Goal: Information Seeking & Learning: Learn about a topic

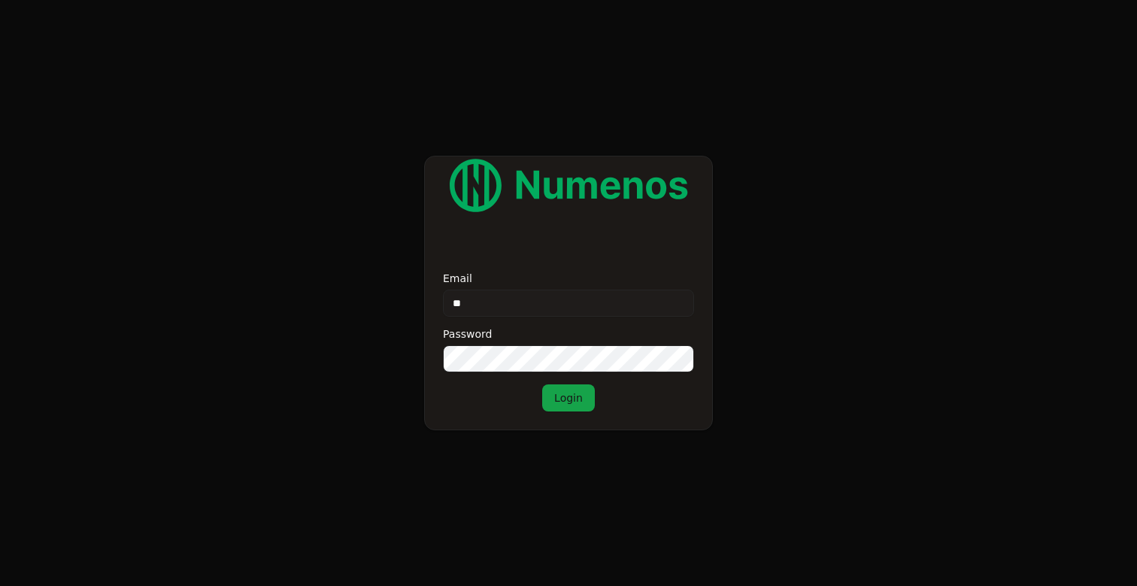
click at [478, 322] on div "Email ** Password Login" at bounding box center [568, 342] width 251 height 138
click at [484, 310] on input "**" at bounding box center [568, 303] width 251 height 27
click at [496, 301] on input "**" at bounding box center [568, 303] width 251 height 27
type input "**********"
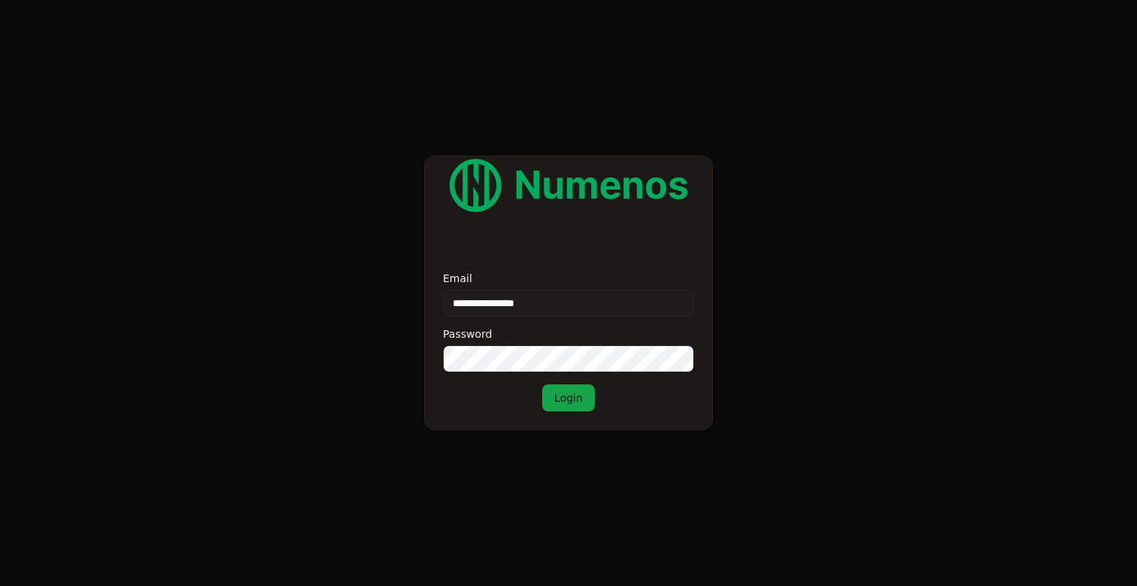
click at [542, 384] on button "Login" at bounding box center [568, 397] width 53 height 27
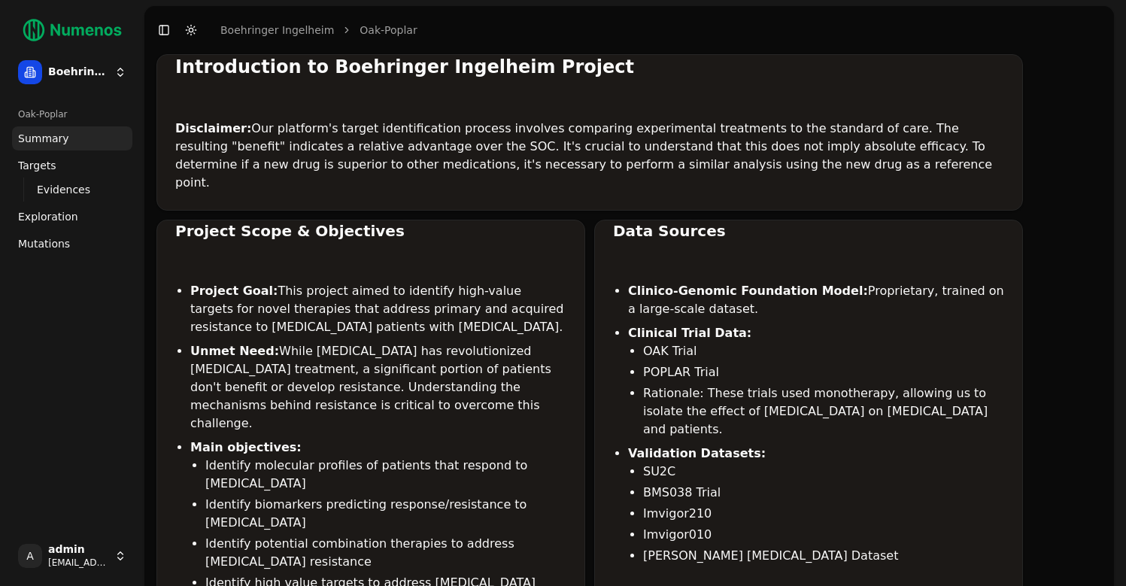
click at [40, 241] on span "Mutations" at bounding box center [44, 243] width 52 height 15
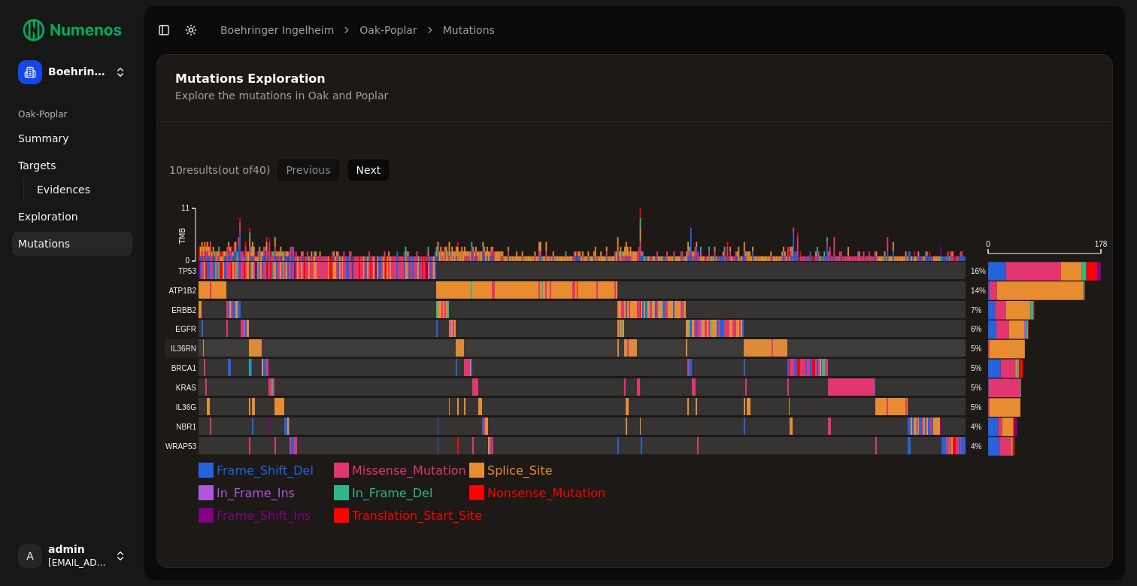
click at [226, 351] on rect at bounding box center [565, 348] width 801 height 19
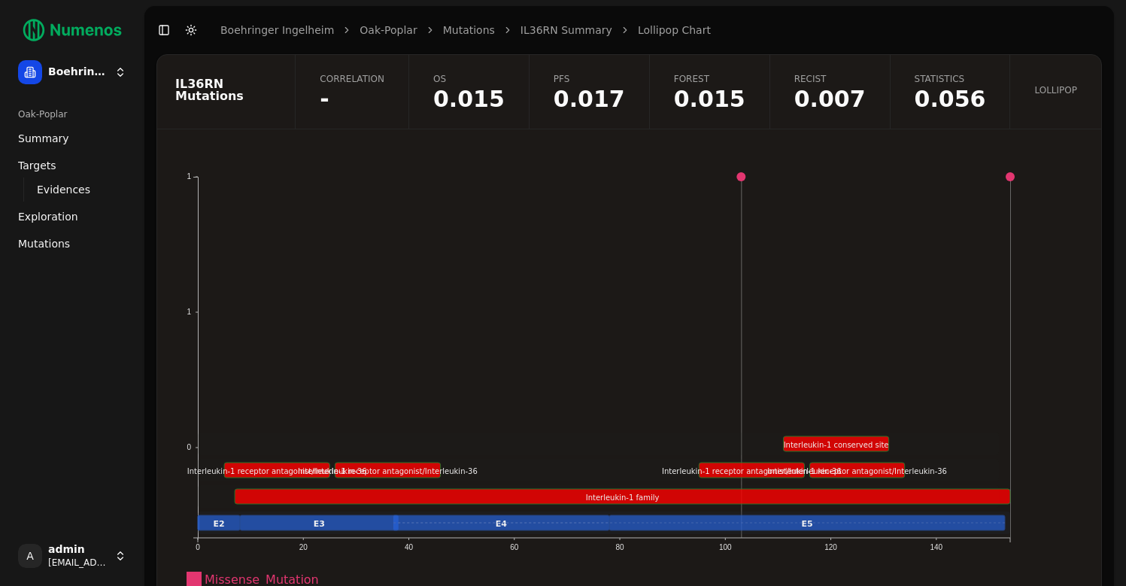
drag, startPoint x: 393, startPoint y: 526, endPoint x: 409, endPoint y: 526, distance: 16.6
click at [409, 526] on rect at bounding box center [501, 522] width 217 height 15
click at [964, 95] on span "0.056" at bounding box center [949, 99] width 71 height 23
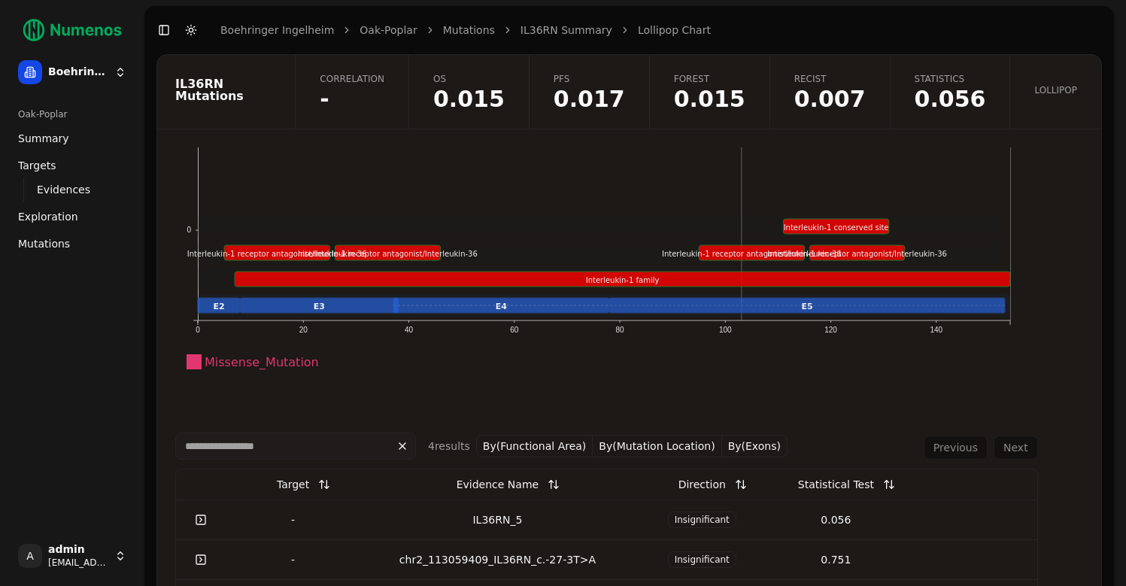
scroll to position [278, 0]
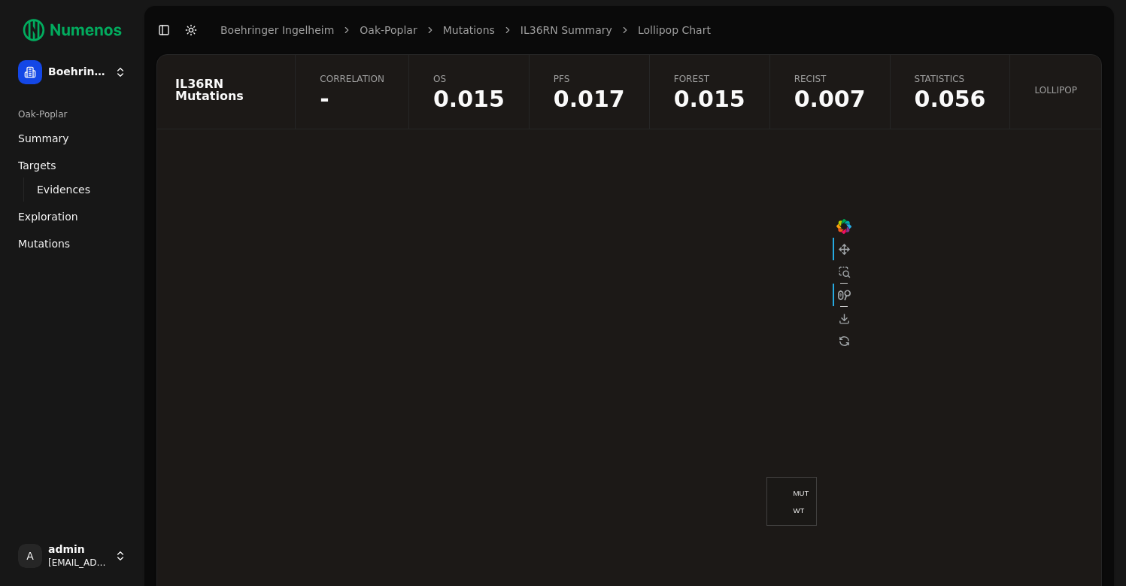
click at [839, 104] on span "0.007" at bounding box center [829, 99] width 71 height 23
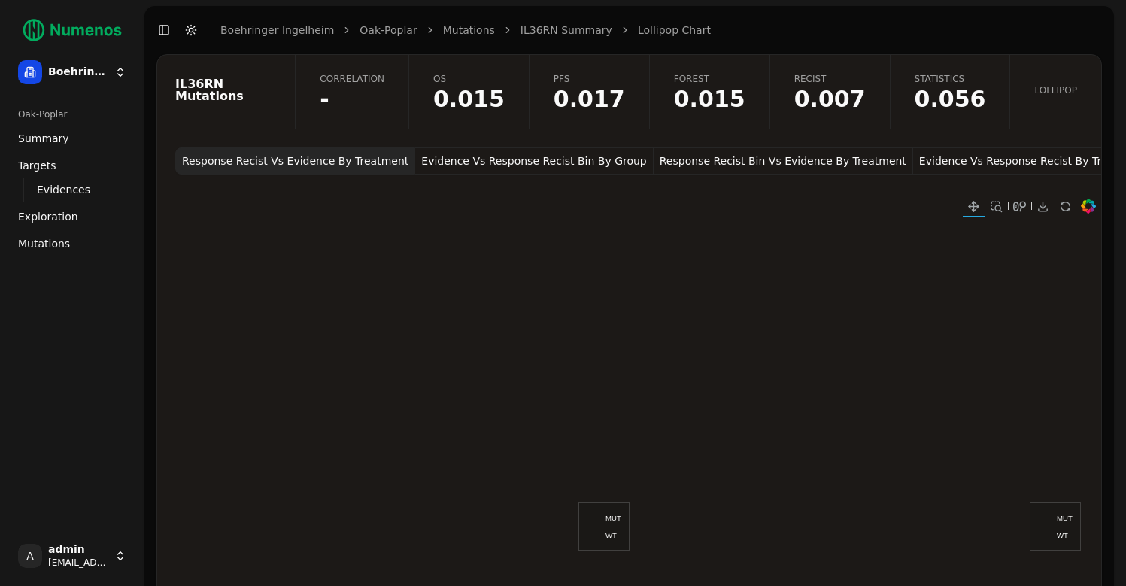
click at [488, 163] on button "Evidence Vs Response Recist Bin By Group" at bounding box center [534, 160] width 238 height 27
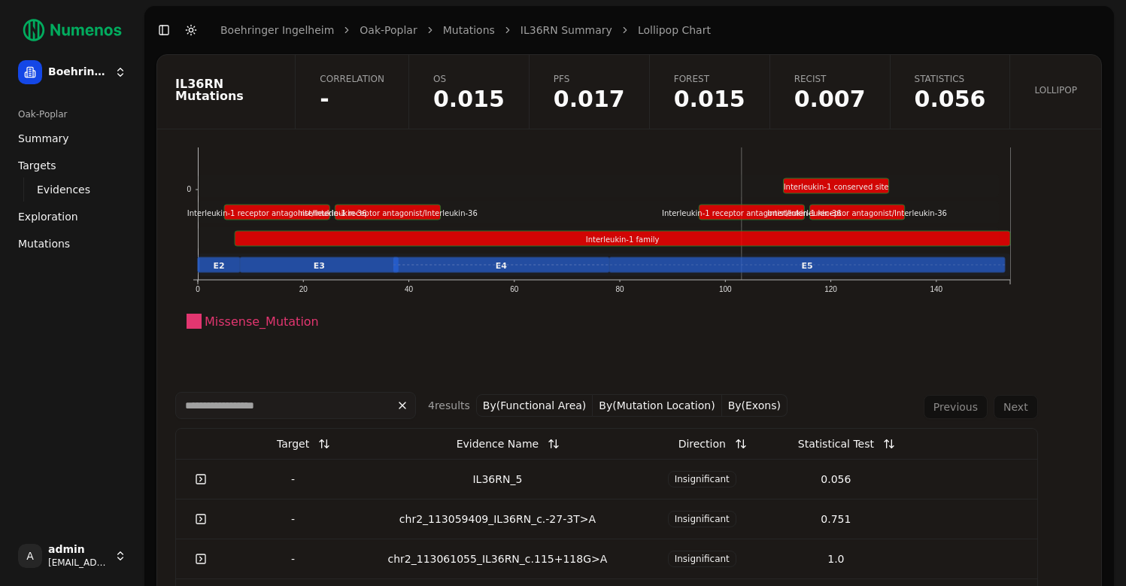
scroll to position [278, 0]
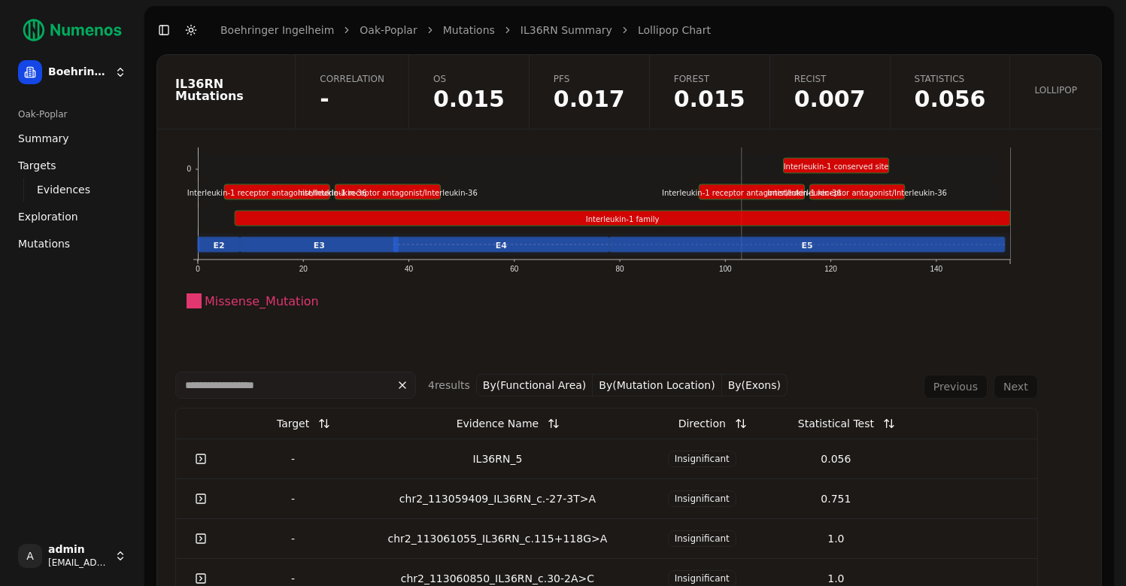
click at [465, 468] on td "IL36RN_5" at bounding box center [497, 458] width 275 height 40
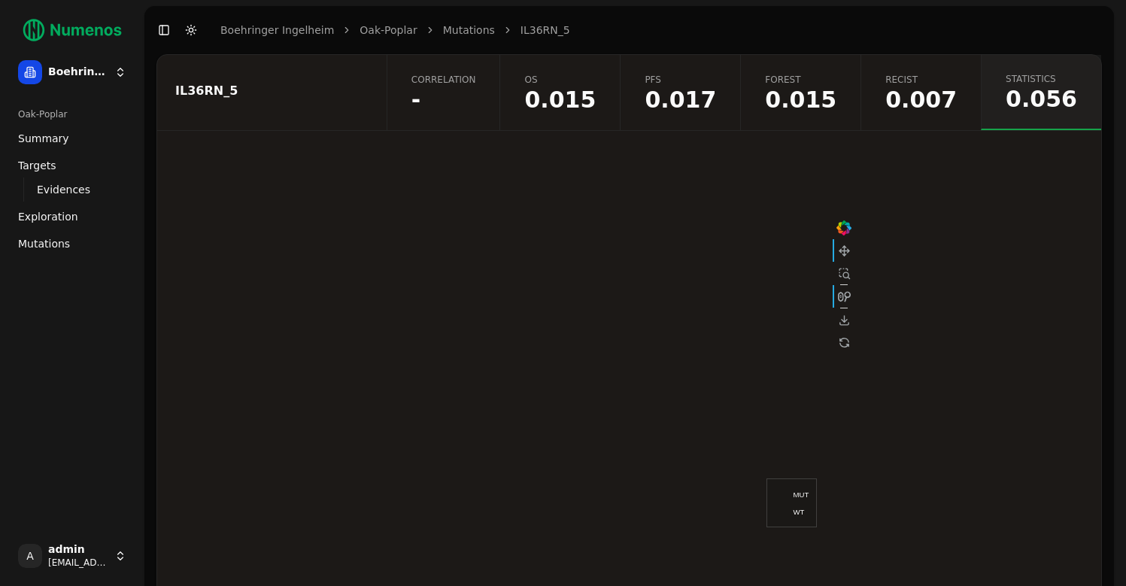
click at [473, 84] on span "Correlation" at bounding box center [443, 80] width 65 height 12
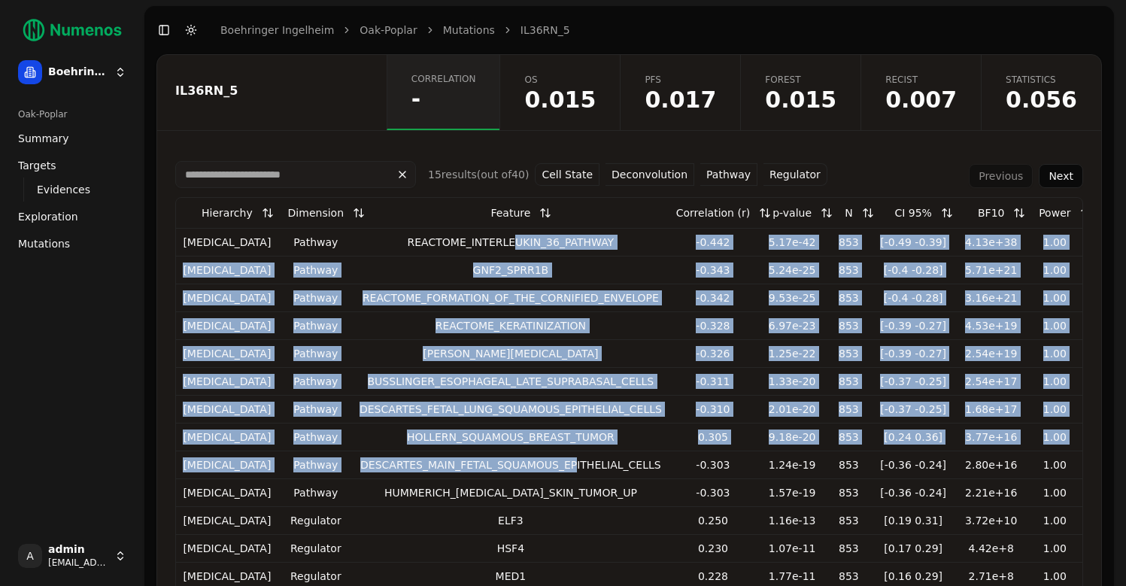
drag, startPoint x: 487, startPoint y: 245, endPoint x: 553, endPoint y: 460, distance: 225.0
click at [553, 460] on tbody "[MEDICAL_DATA] pathway REACTOME_INTERLEUKIN_36_PATHWAY -0.442 5.17e-42 853 [-0.…" at bounding box center [629, 436] width 906 height 417
click at [553, 460] on div "DESCARTES_MAIN_FETAL_SQUAMOUS_EPITHELIAL_CELLS" at bounding box center [510, 464] width 302 height 15
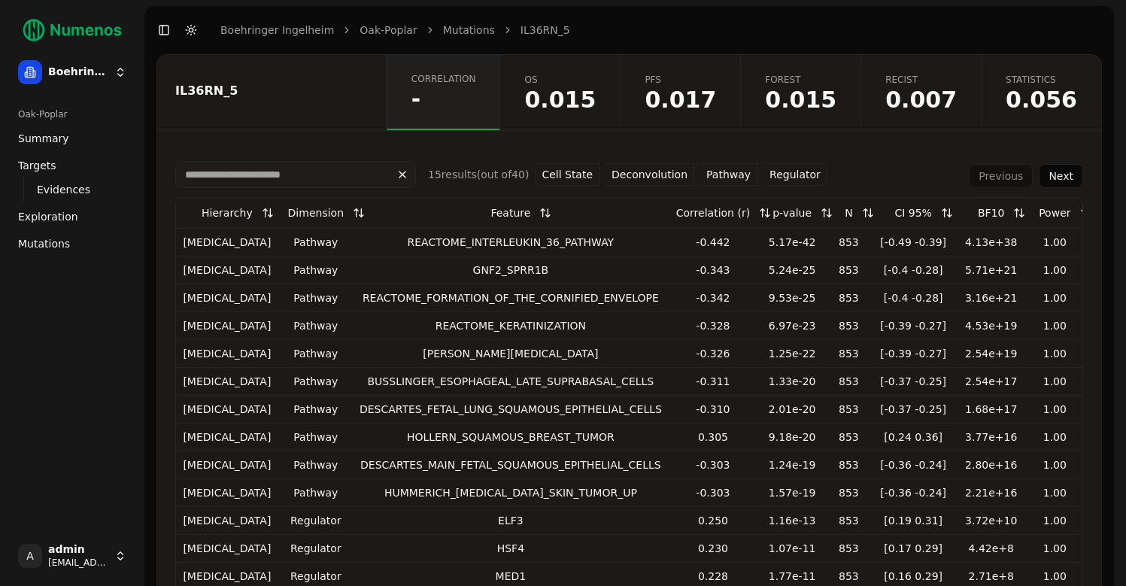
click at [565, 174] on button "Cell State" at bounding box center [567, 174] width 65 height 23
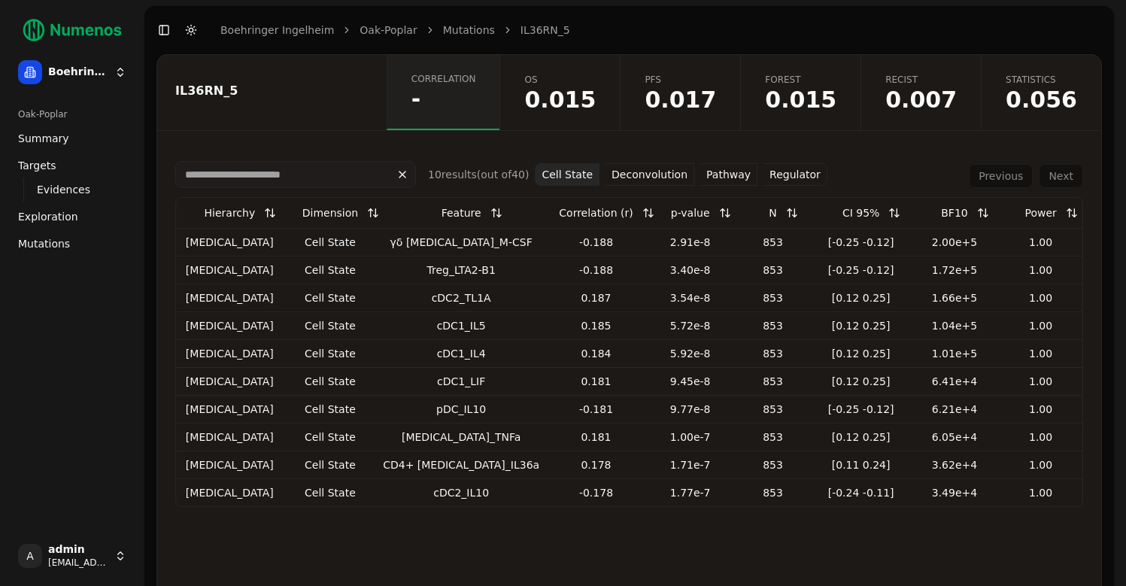
click at [544, 170] on button "Cell State" at bounding box center [567, 174] width 65 height 23
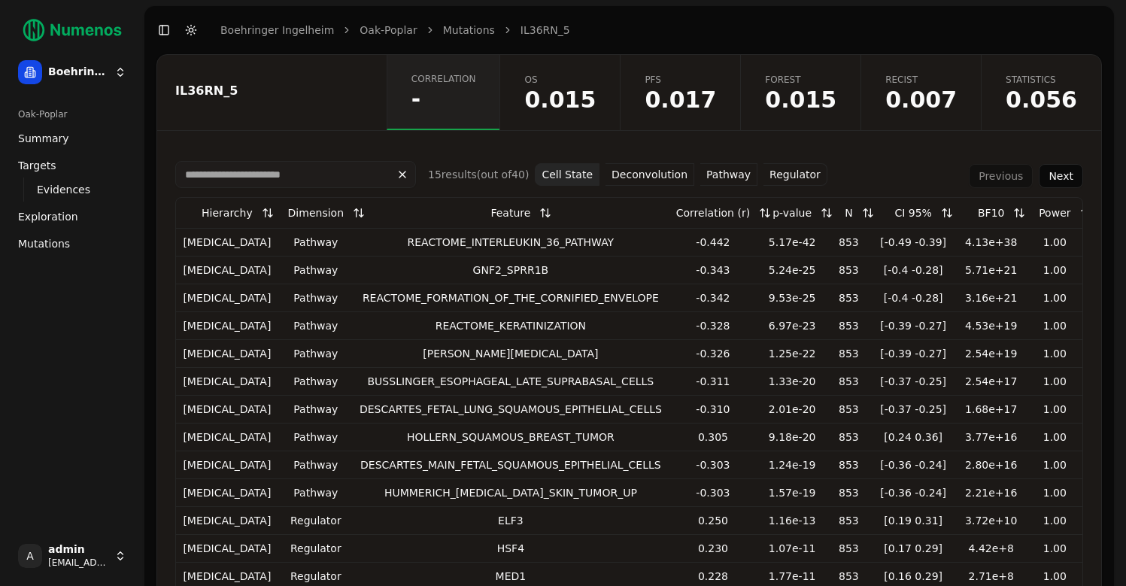
click at [665, 171] on button "Deconvolution" at bounding box center [649, 174] width 89 height 23
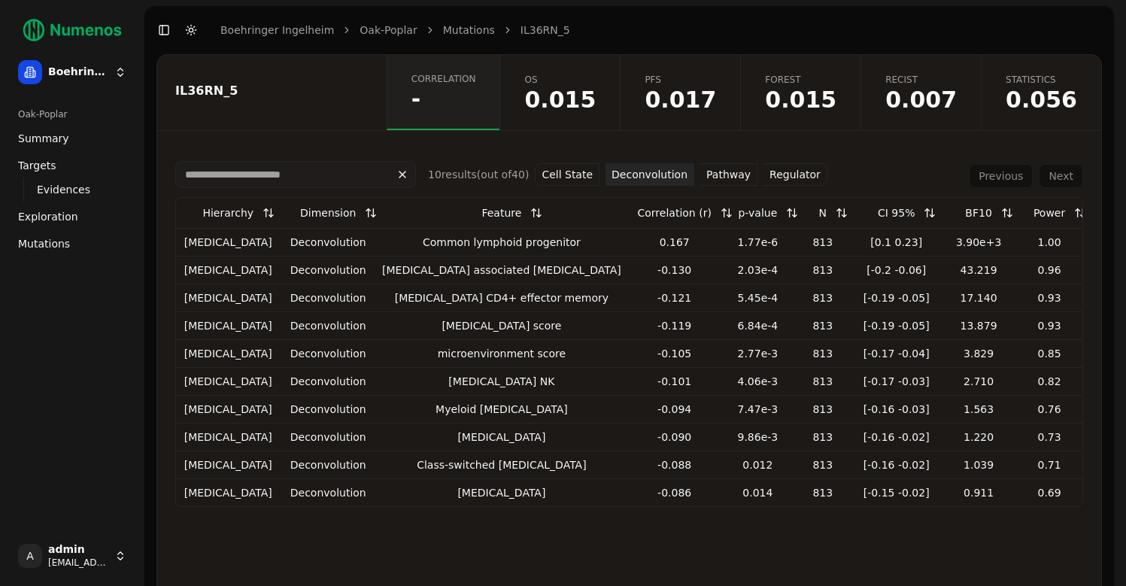
click at [736, 176] on button "Pathway" at bounding box center [728, 174] width 57 height 23
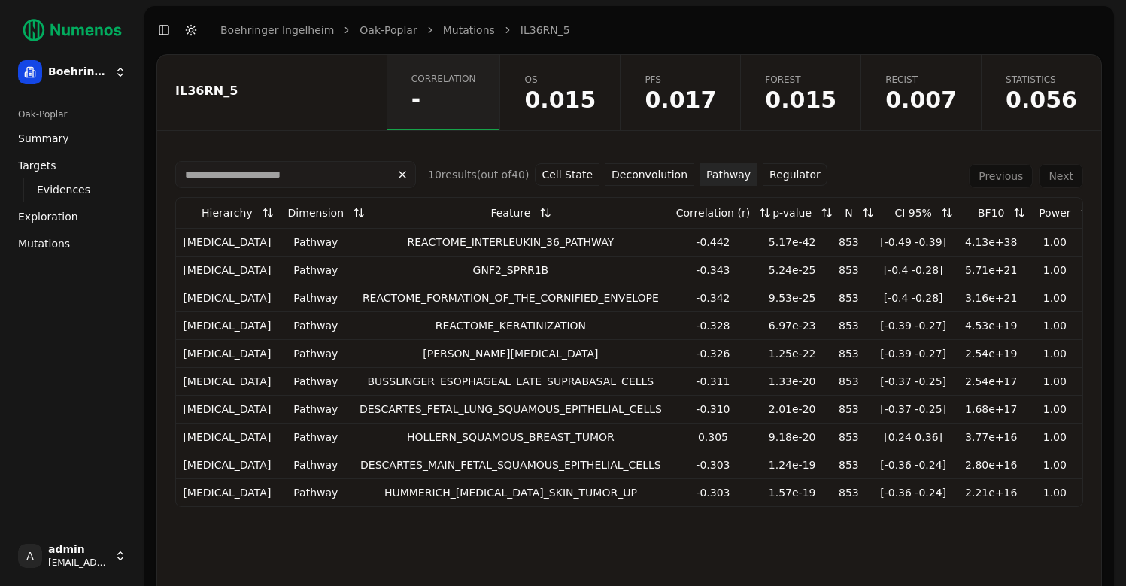
click at [810, 172] on button "Regulator" at bounding box center [795, 174] width 64 height 23
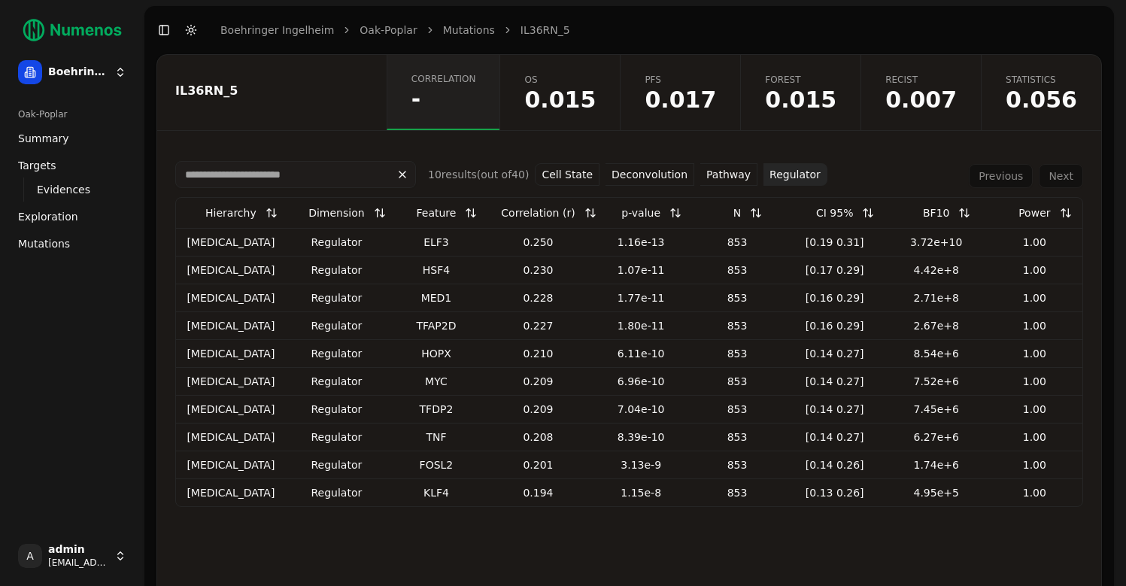
click at [550, 177] on button "Cell State" at bounding box center [567, 174] width 65 height 23
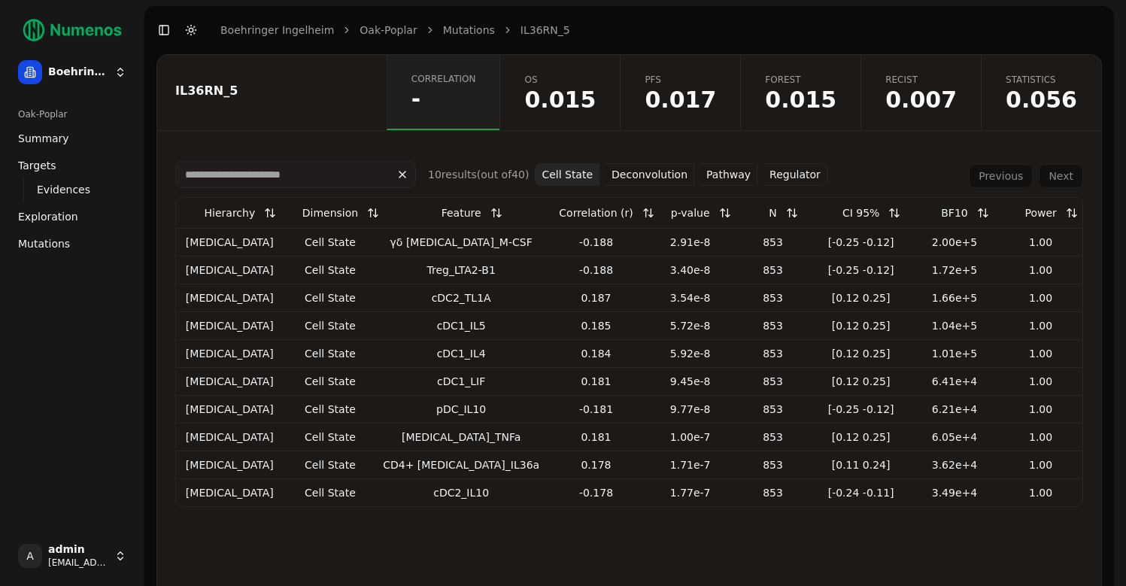
click at [716, 89] on span "0.017" at bounding box center [679, 100] width 71 height 23
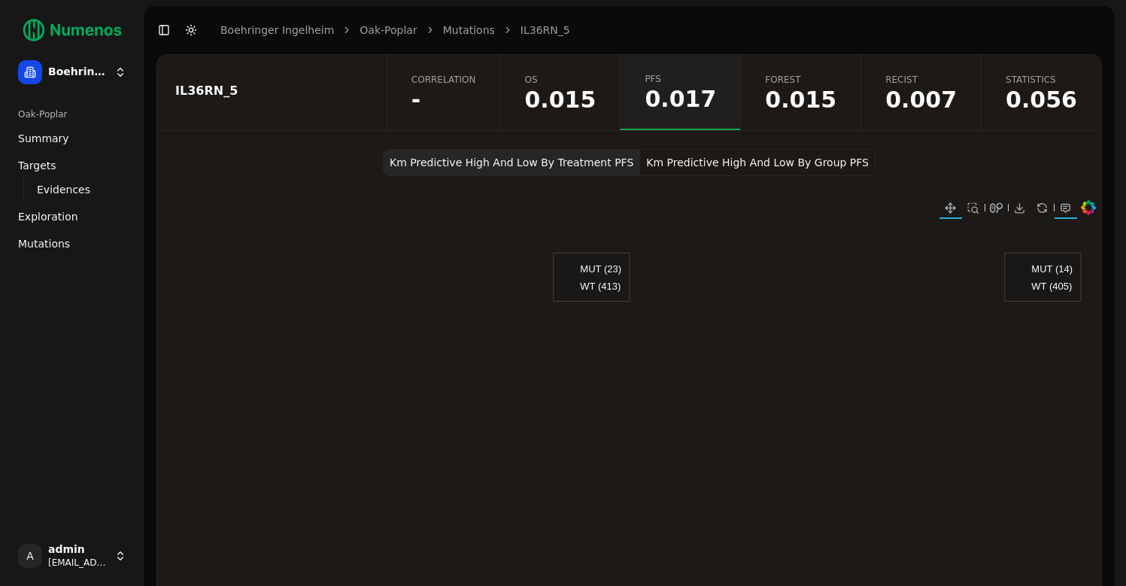
click at [828, 89] on span "0.015" at bounding box center [800, 100] width 71 height 23
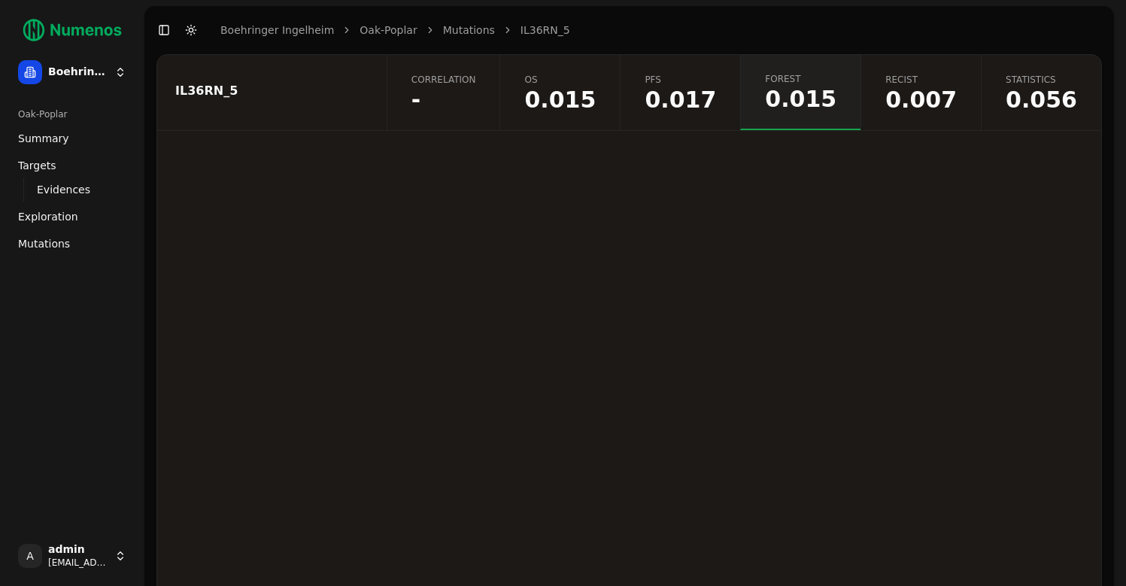
click at [684, 92] on link "PFS 0.017" at bounding box center [680, 92] width 120 height 75
click at [596, 94] on span "0.015" at bounding box center [559, 100] width 71 height 23
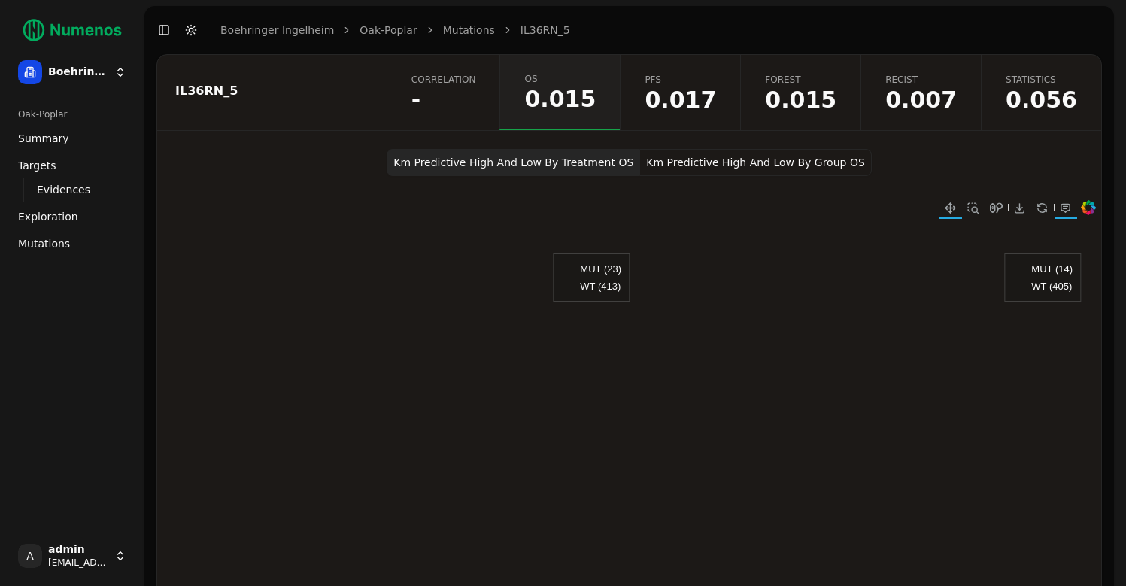
click at [476, 95] on span "-" at bounding box center [443, 100] width 65 height 23
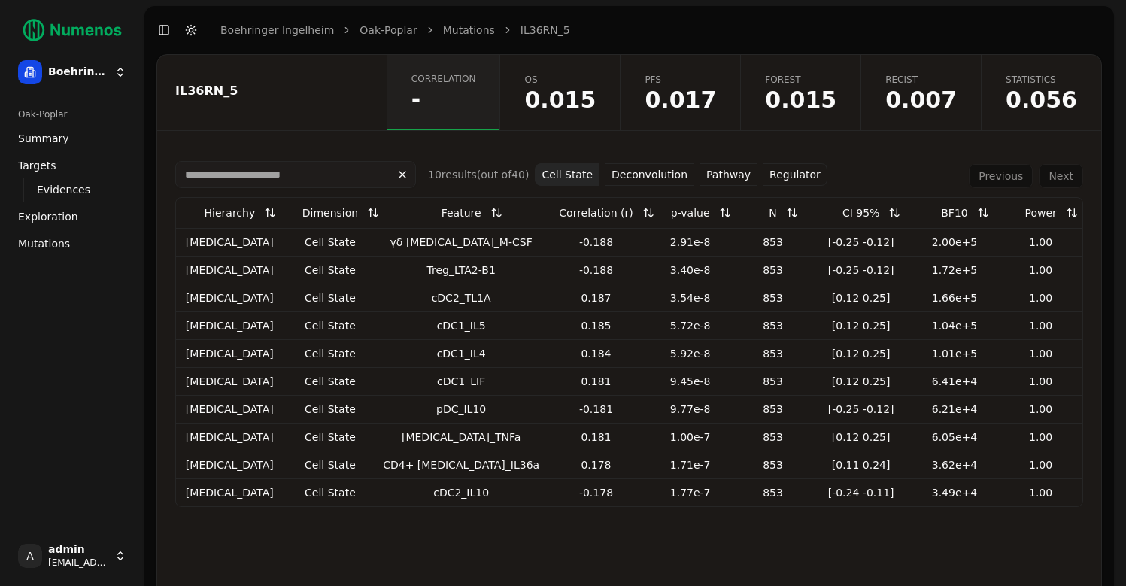
click at [392, 247] on div "γδ T cell_M-CSF" at bounding box center [461, 242] width 156 height 15
click at [577, 92] on link "OS 0.015" at bounding box center [559, 92] width 120 height 75
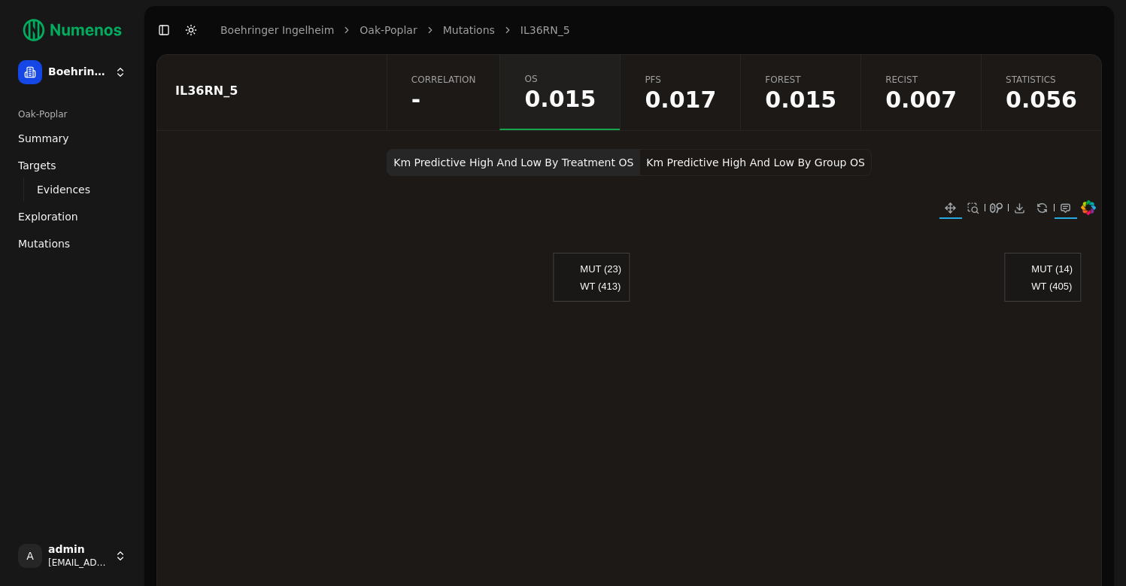
click at [476, 95] on span "-" at bounding box center [443, 100] width 65 height 23
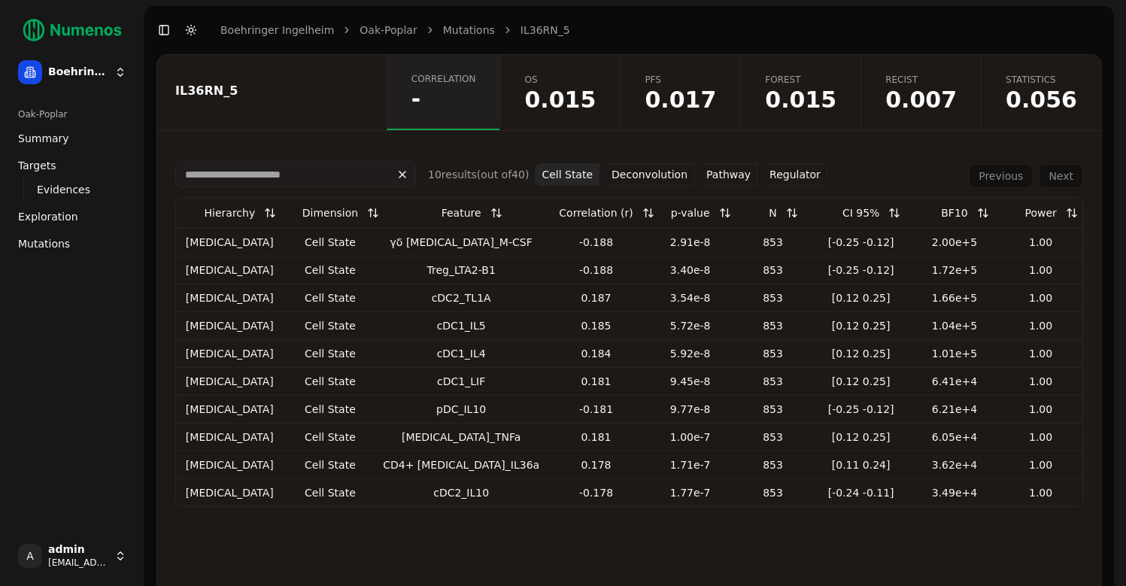
click at [801, 180] on button "Regulator" at bounding box center [795, 174] width 64 height 23
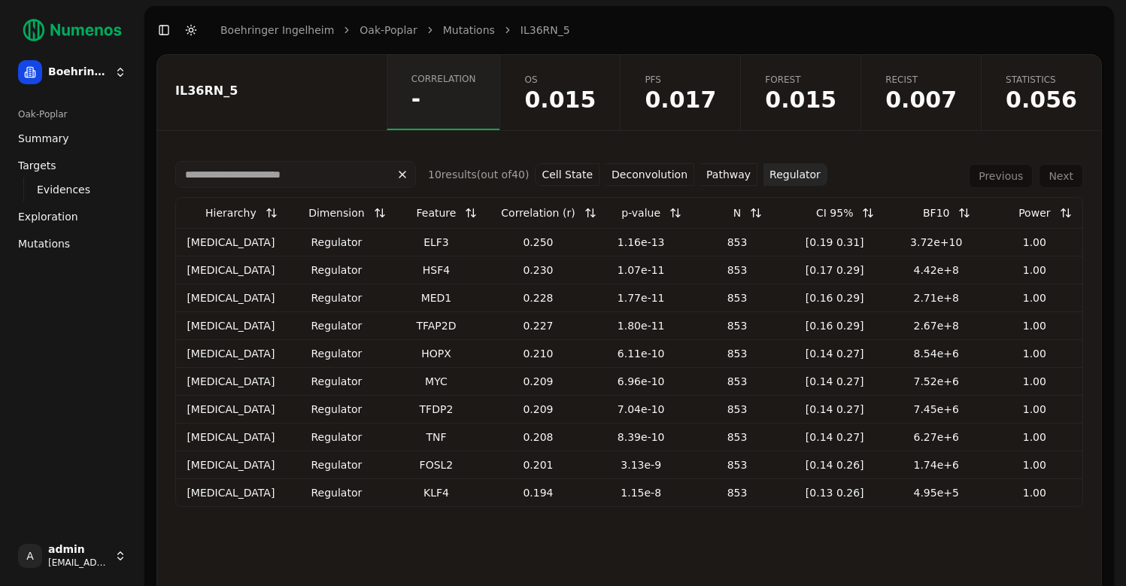
click at [564, 174] on button "Cell State" at bounding box center [567, 174] width 65 height 23
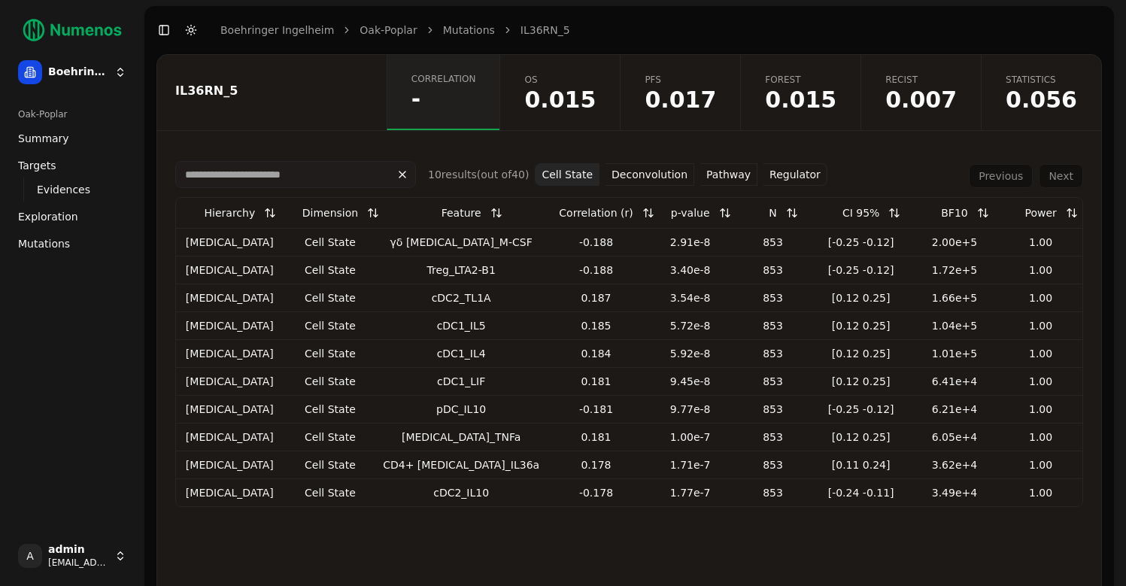
click at [669, 169] on button "Deconvolution" at bounding box center [649, 174] width 89 height 23
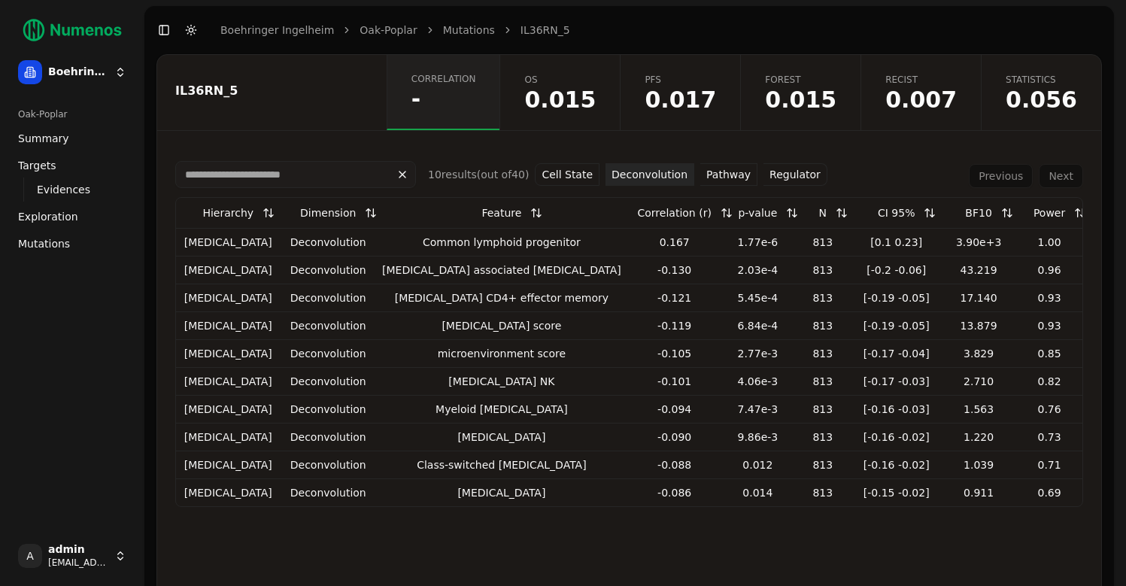
click at [717, 173] on button "Pathway" at bounding box center [728, 174] width 57 height 23
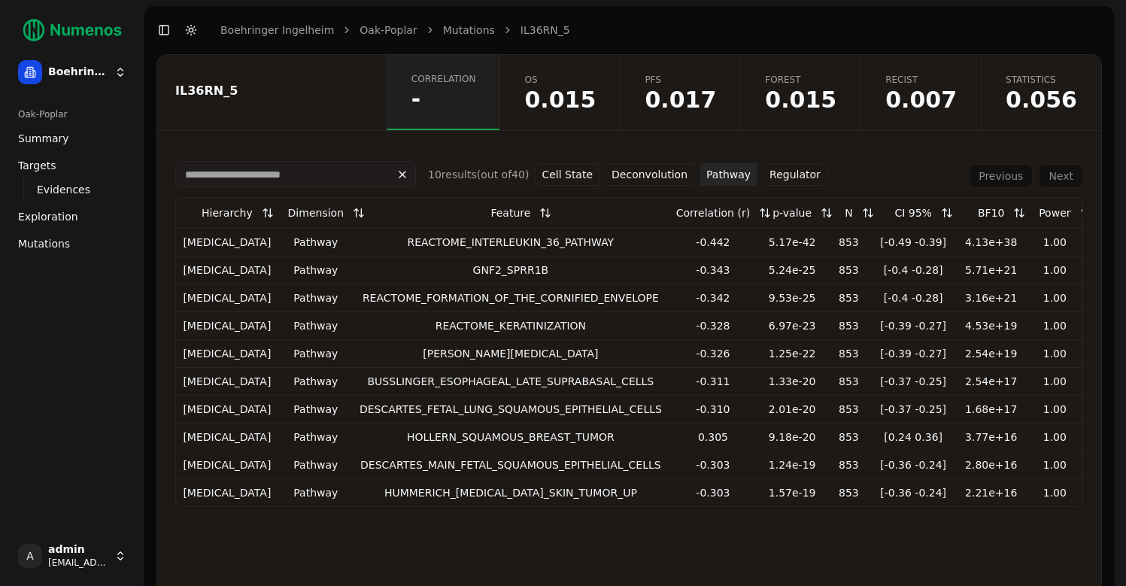
click at [596, 92] on span "0.015" at bounding box center [559, 100] width 71 height 23
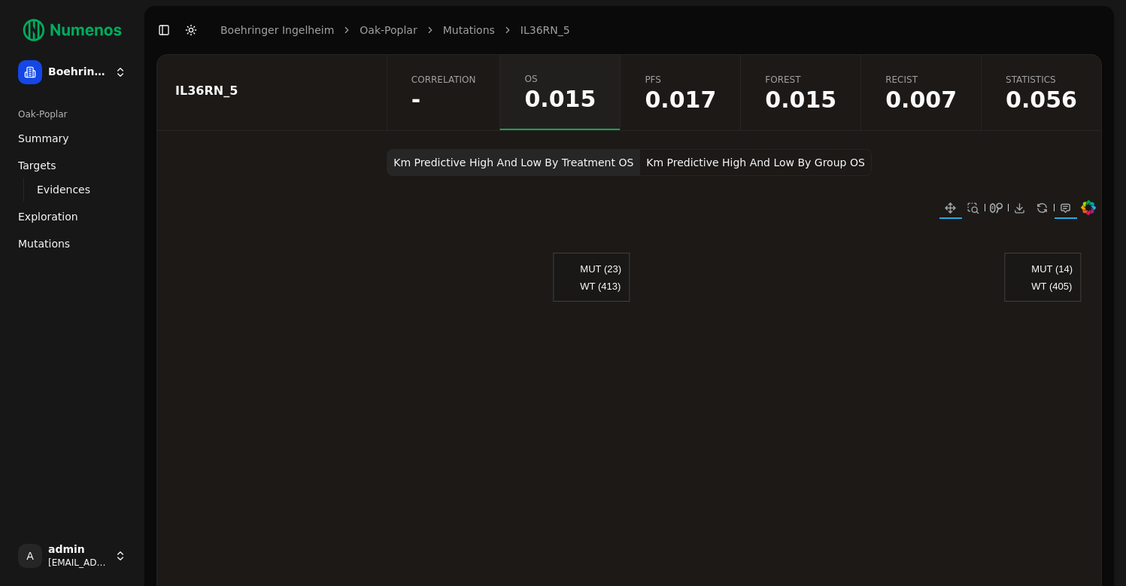
click at [705, 165] on button "Km Predictive High And Low By Group OS" at bounding box center [755, 162] width 231 height 27
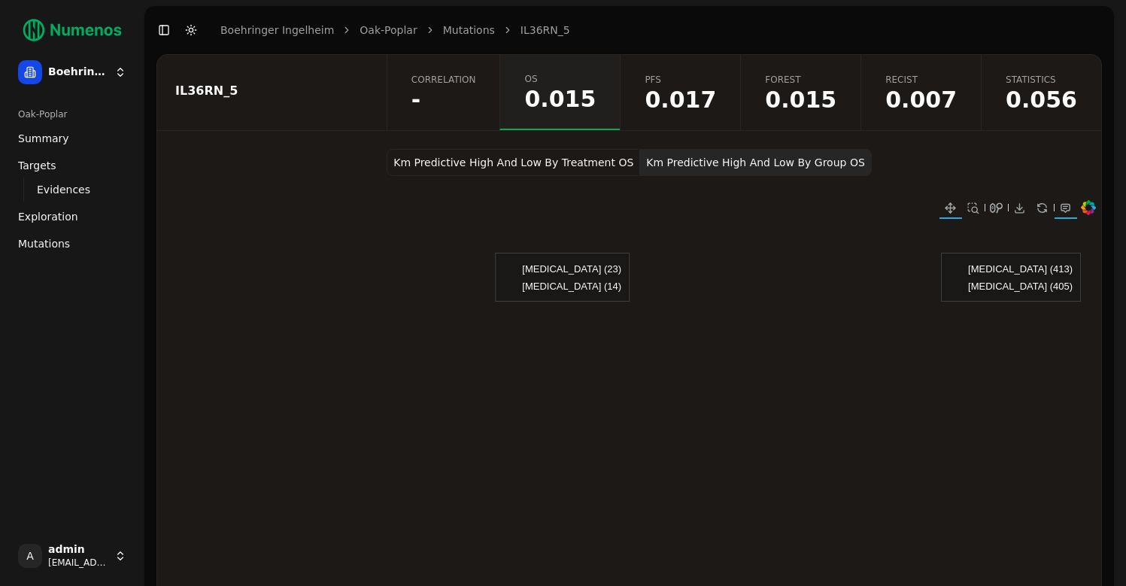
click at [696, 74] on span "PFS" at bounding box center [679, 80] width 71 height 12
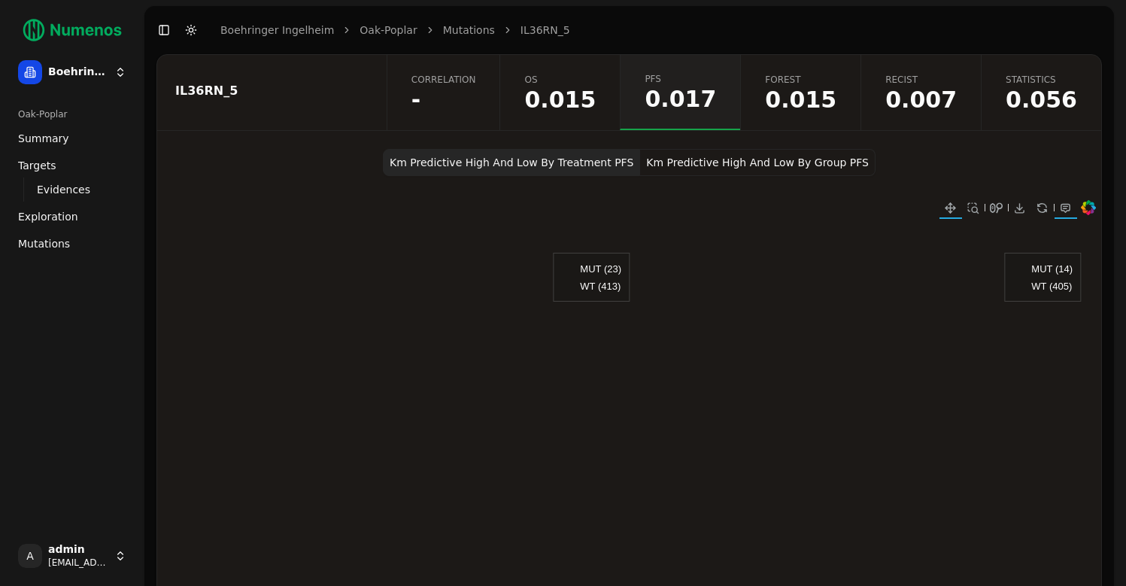
click at [947, 107] on span "0.007" at bounding box center [920, 100] width 71 height 23
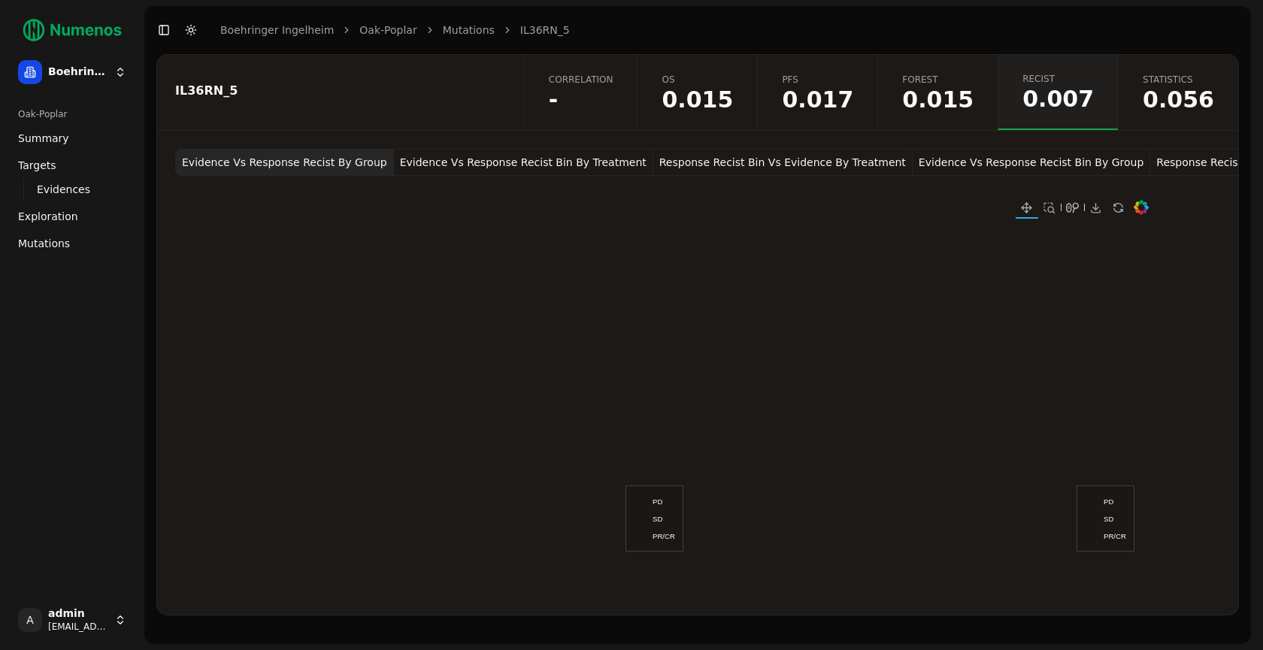
click at [957, 83] on span "Forest" at bounding box center [937, 80] width 71 height 12
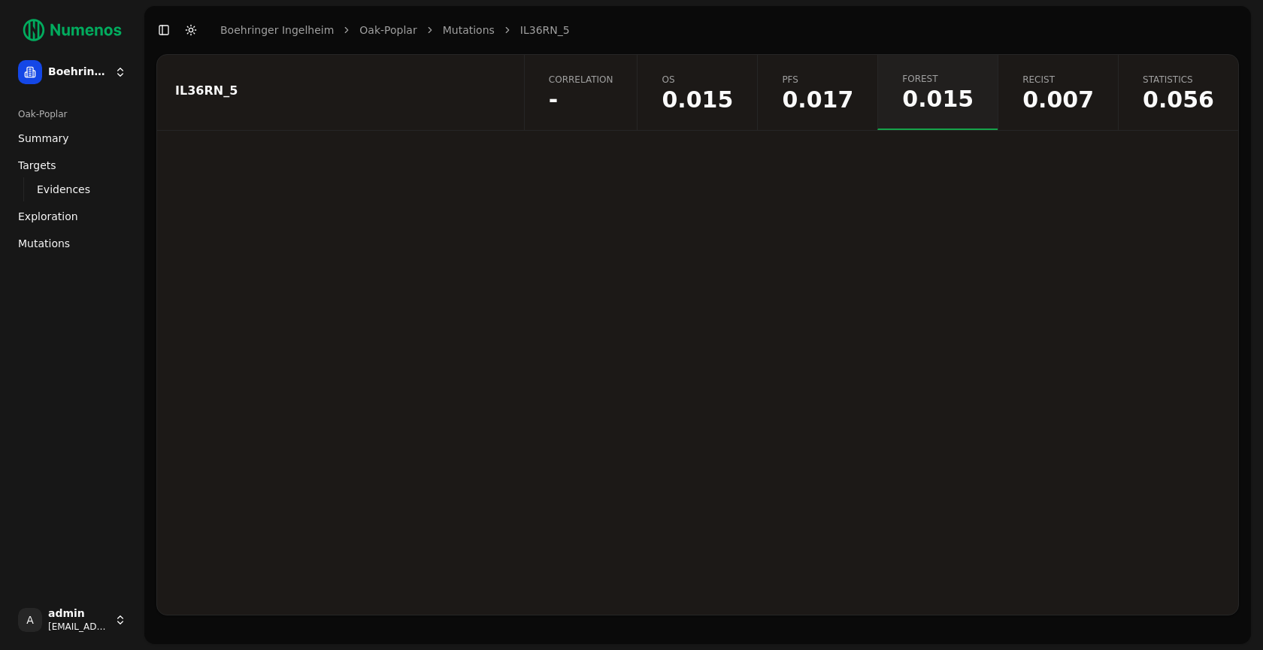
click at [833, 89] on span "0.017" at bounding box center [817, 100] width 71 height 23
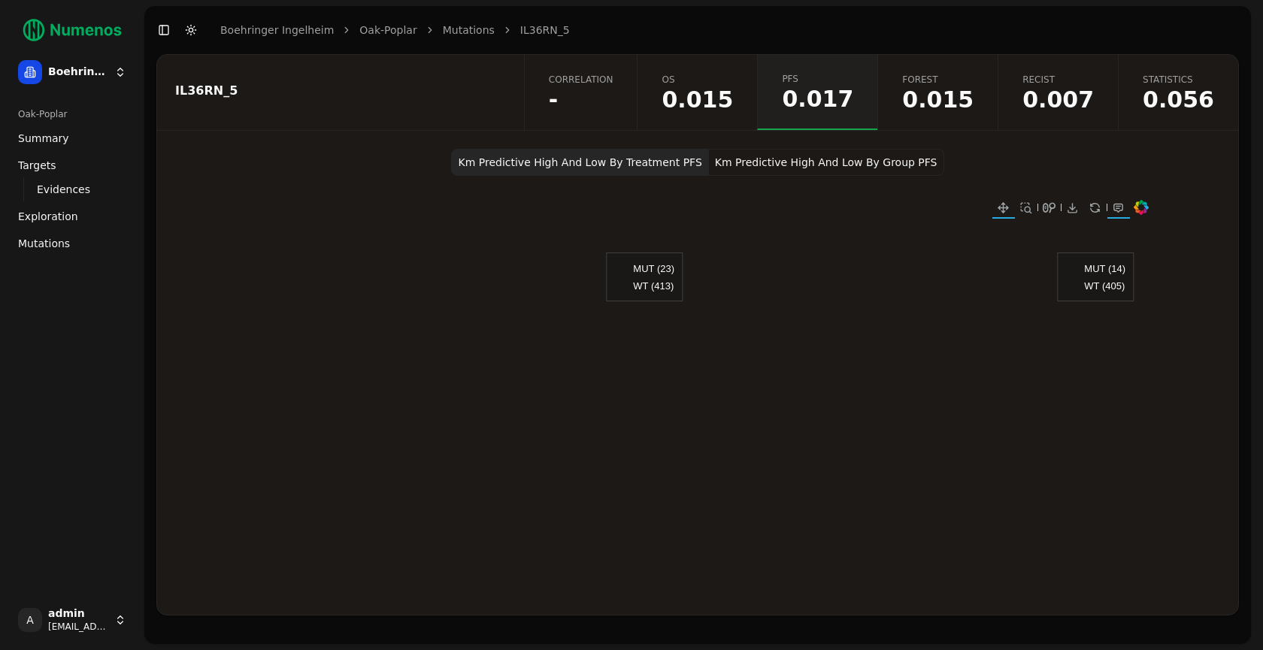
click at [724, 82] on span "OS" at bounding box center [697, 80] width 71 height 12
click at [27, 236] on span "Mutations" at bounding box center [44, 243] width 52 height 15
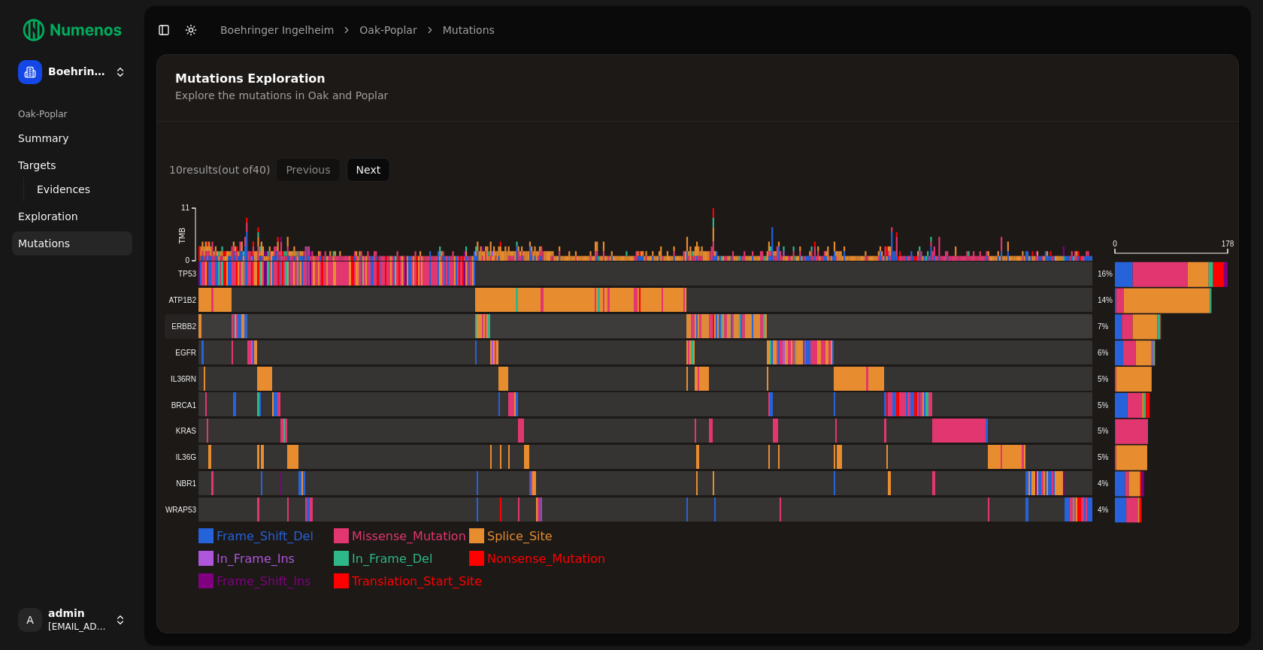
click at [253, 327] on rect at bounding box center [629, 326] width 928 height 25
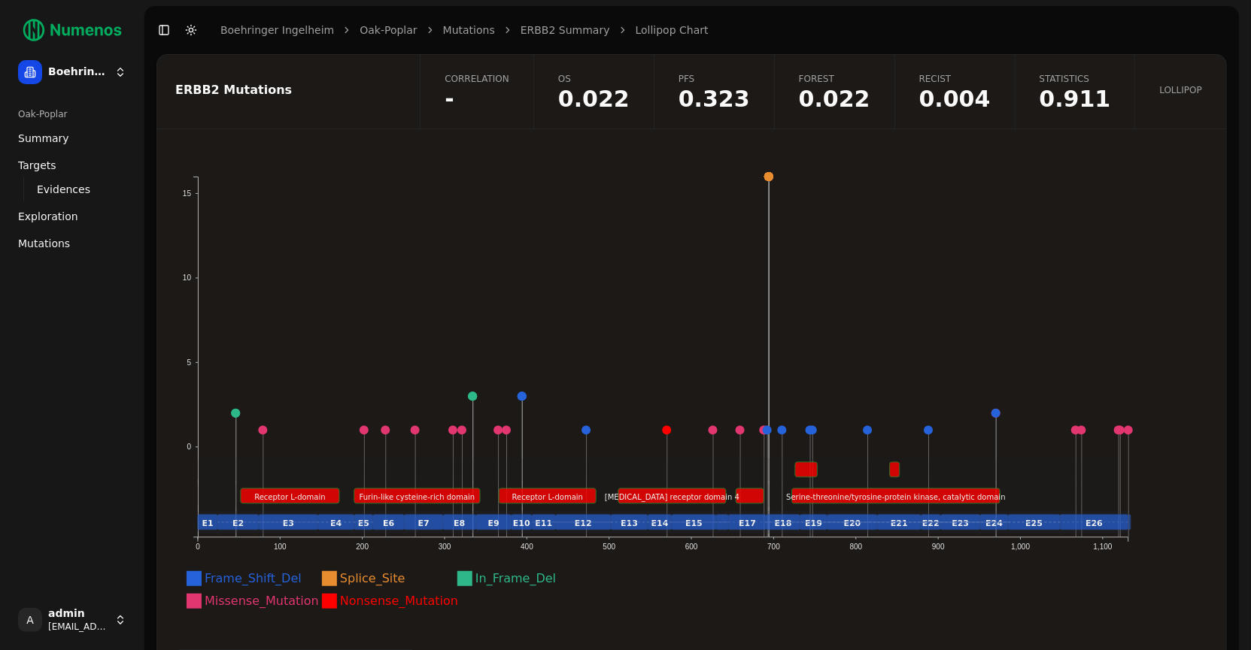
click at [629, 96] on span "0.022" at bounding box center [593, 99] width 71 height 23
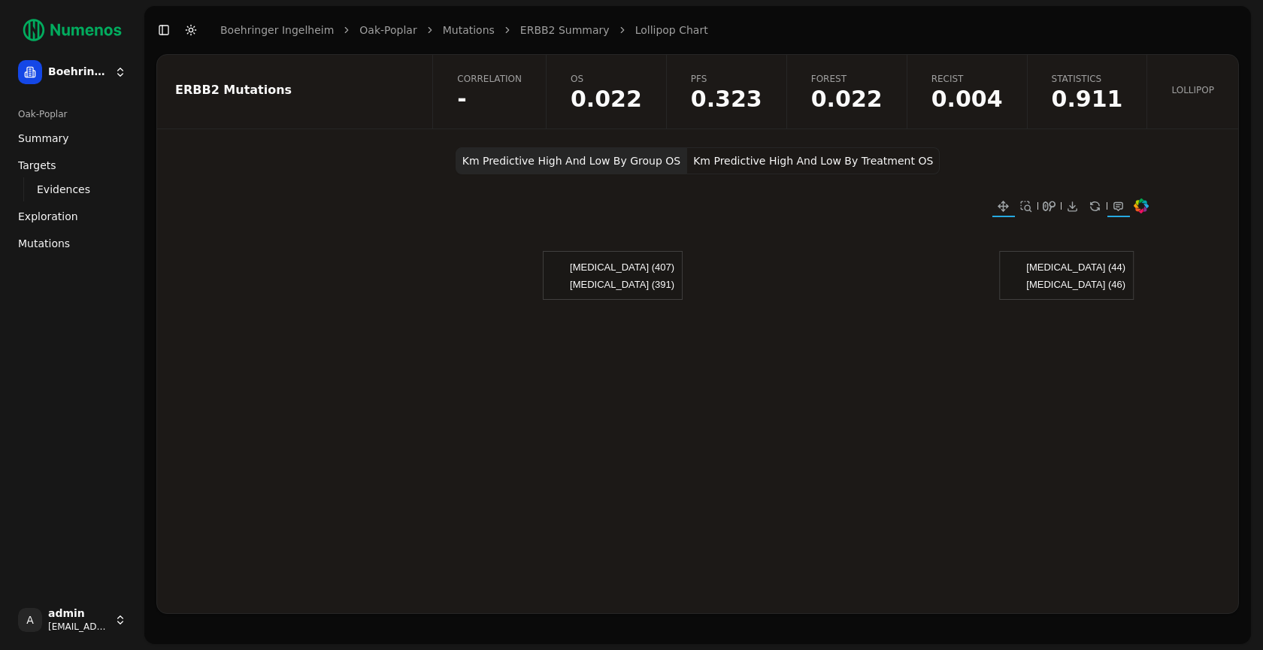
click at [766, 168] on button "Km Predictive High And Low By Treatment OS" at bounding box center [813, 160] width 253 height 27
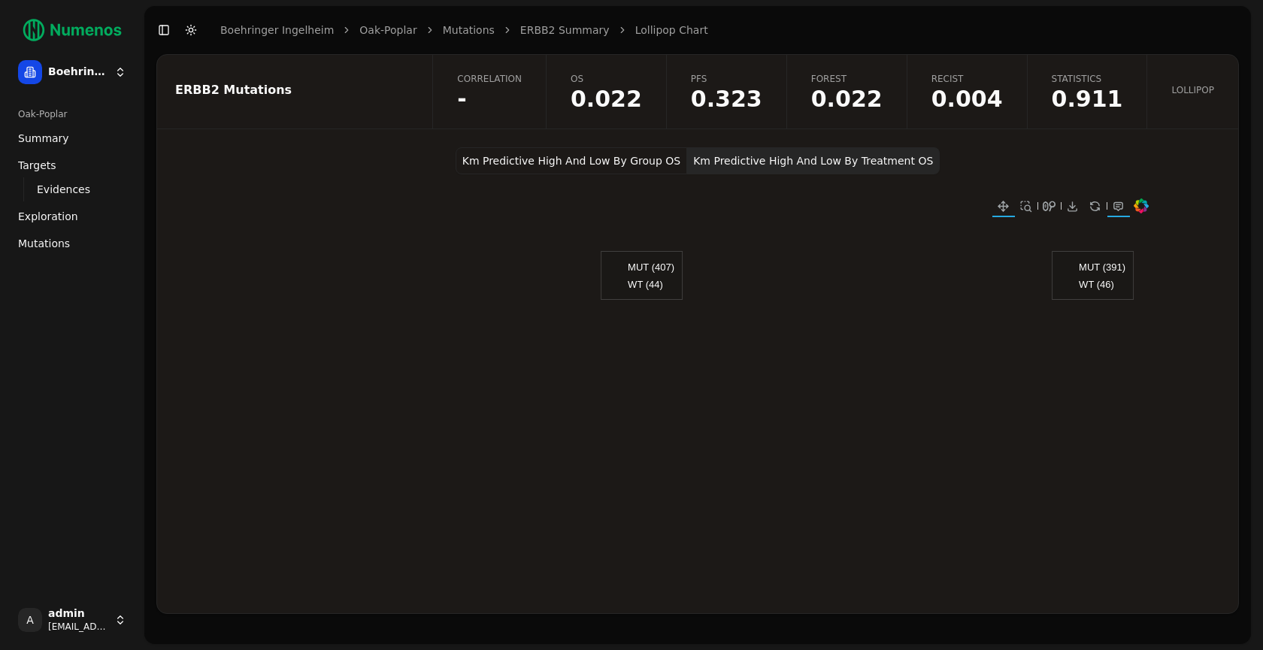
click at [952, 109] on span "0.004" at bounding box center [967, 99] width 71 height 23
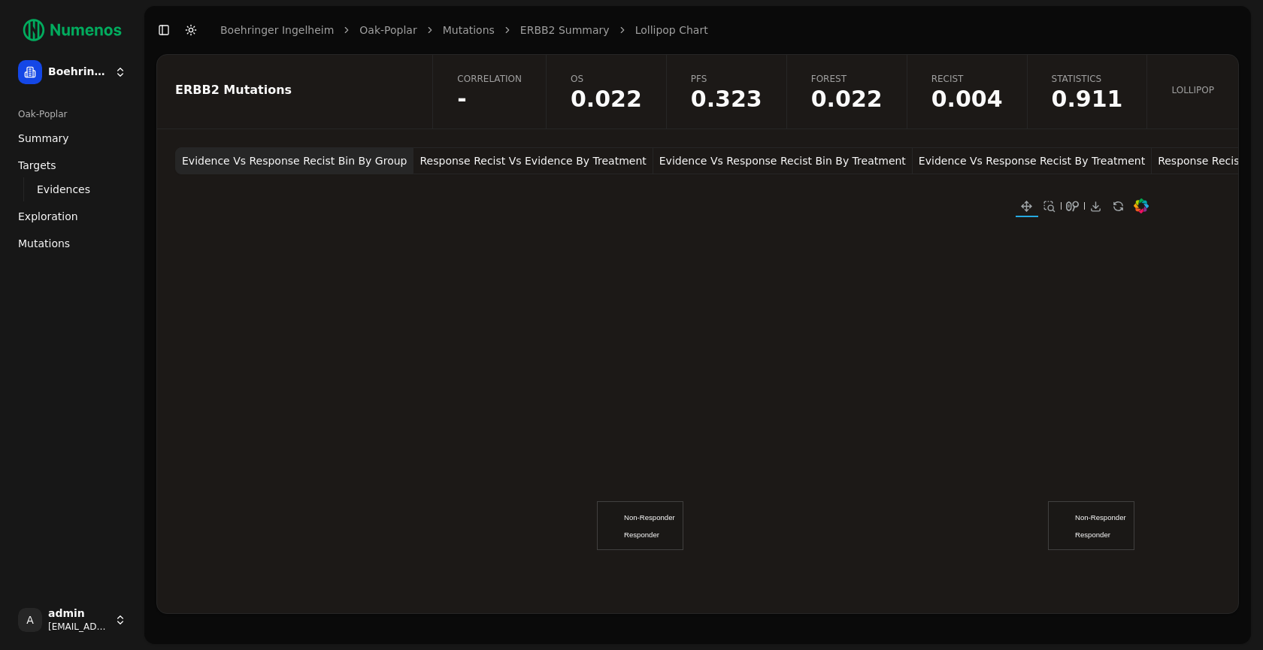
click at [883, 97] on span "0.022" at bounding box center [846, 99] width 71 height 23
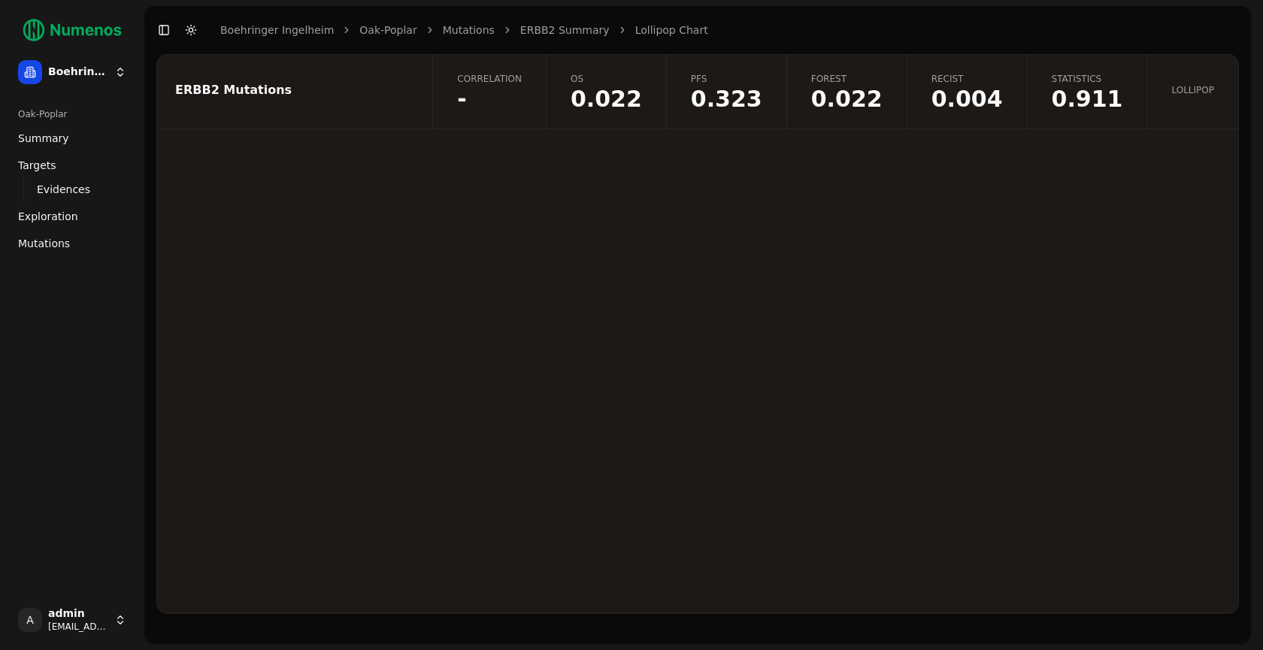
click at [625, 88] on span "0.022" at bounding box center [606, 99] width 71 height 23
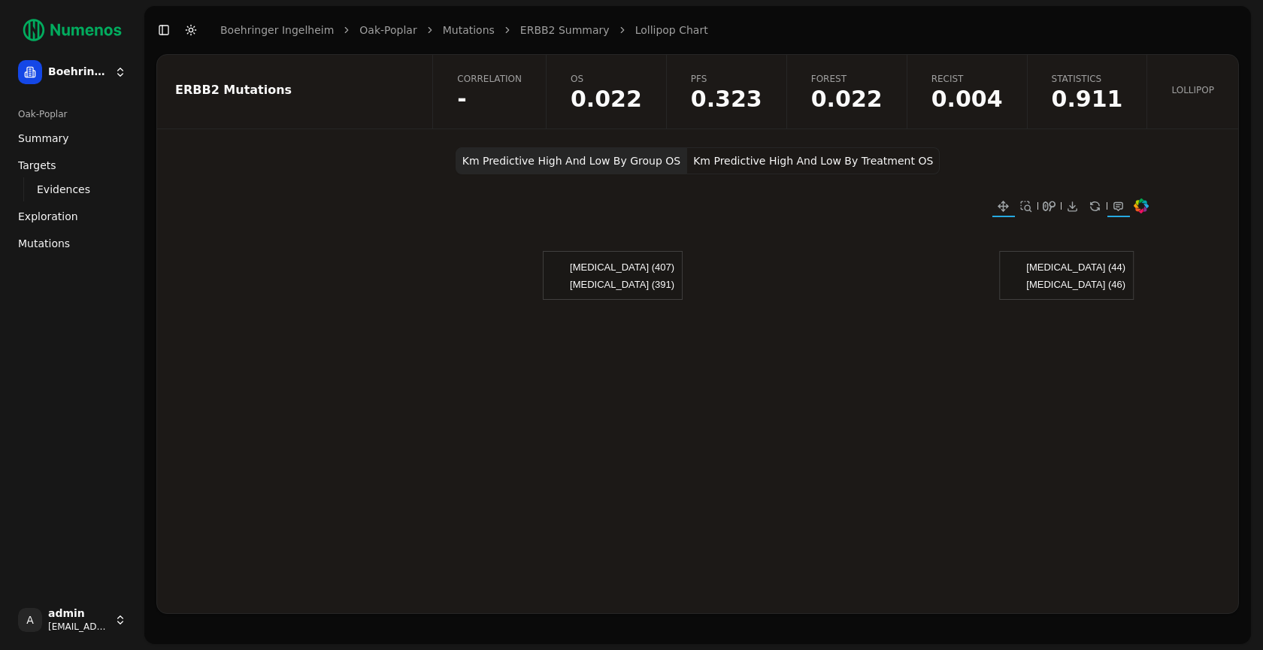
click at [1169, 111] on link "Lollipop" at bounding box center [1193, 92] width 92 height 74
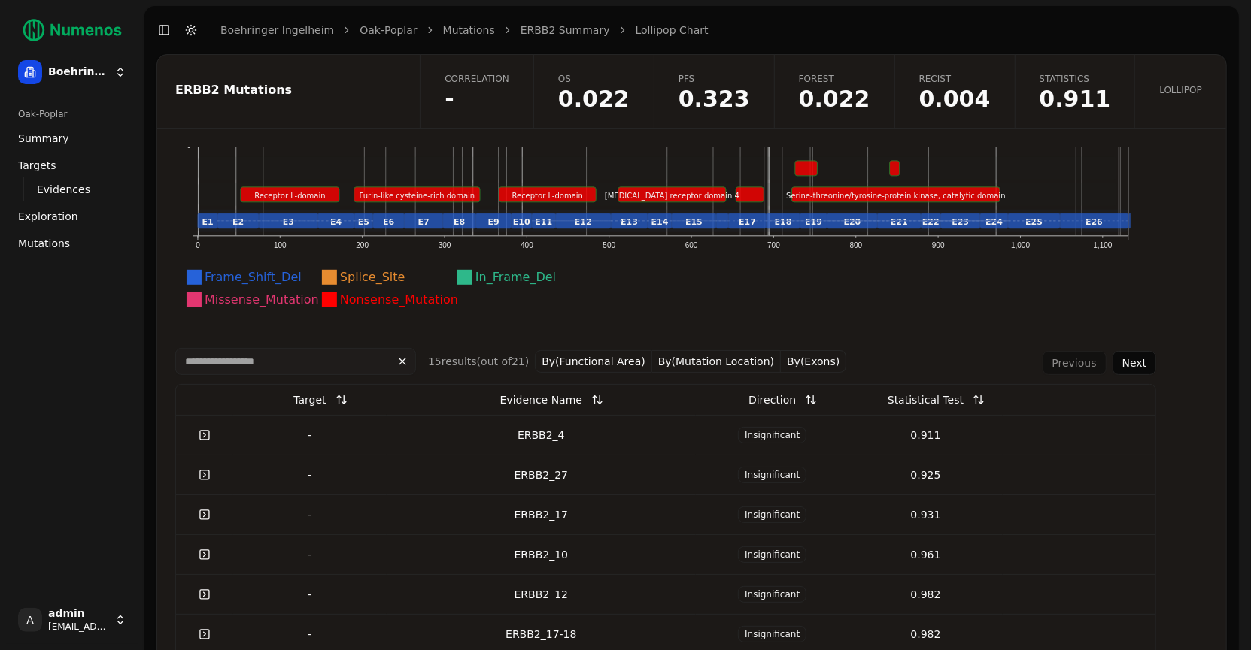
scroll to position [303, 0]
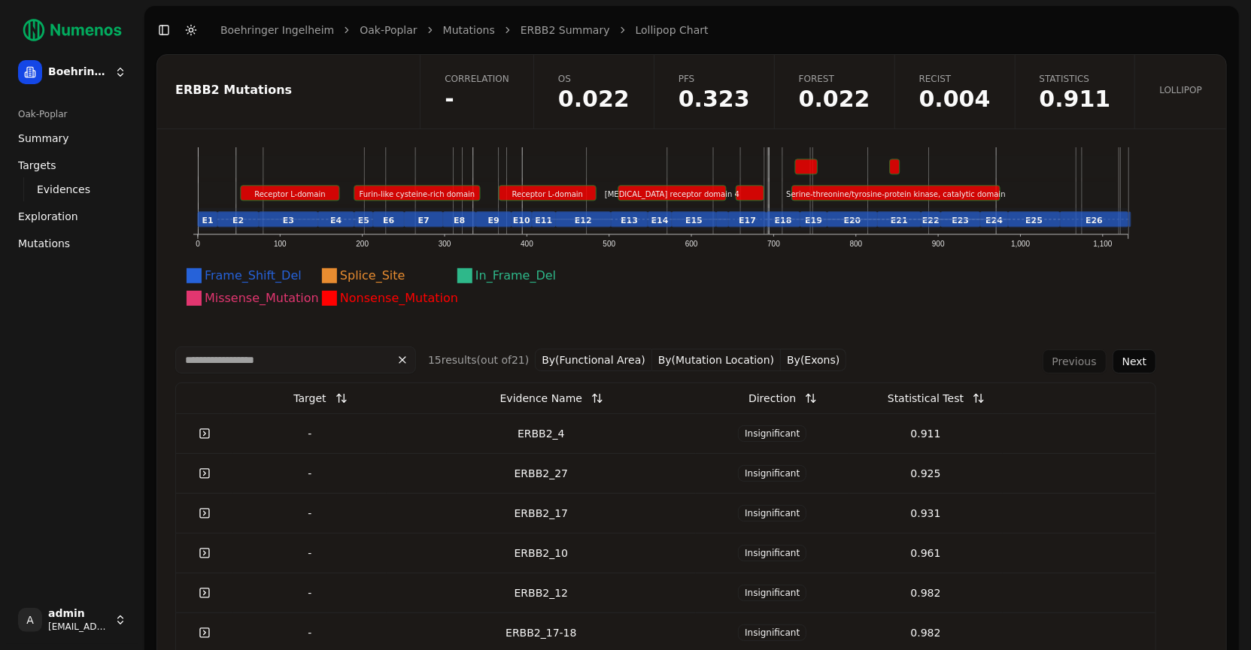
click at [963, 403] on button at bounding box center [978, 398] width 30 height 27
click at [972, 398] on button at bounding box center [978, 398] width 30 height 27
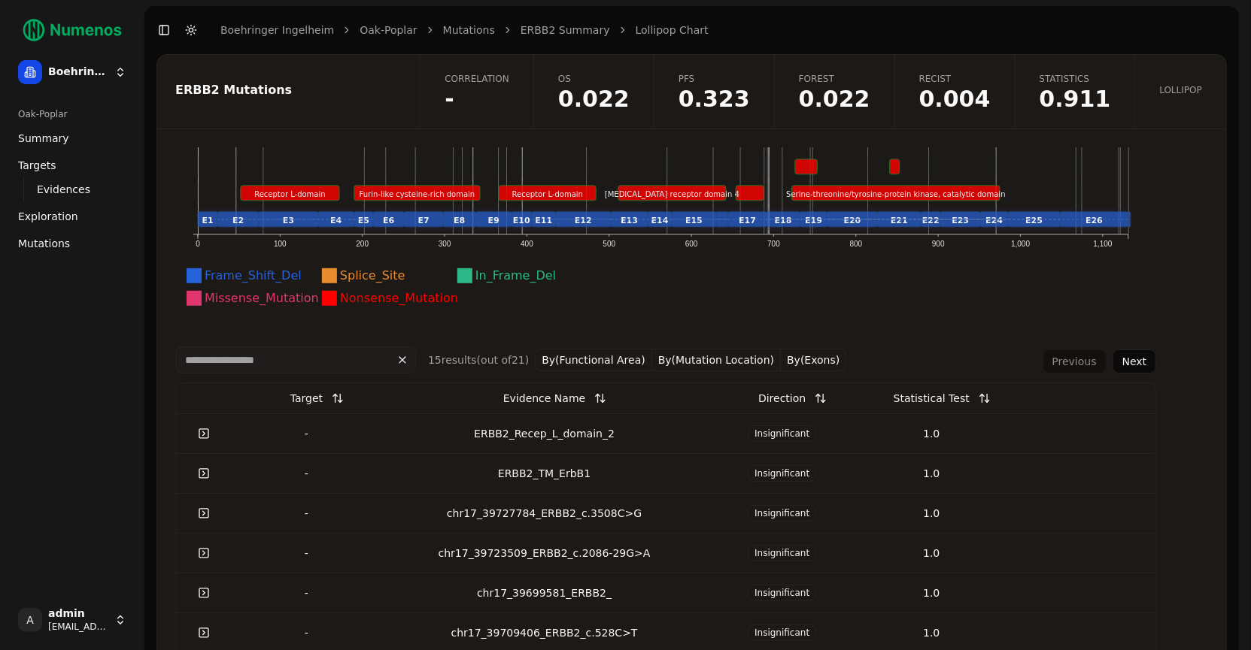
click at [969, 396] on button at bounding box center [984, 398] width 30 height 27
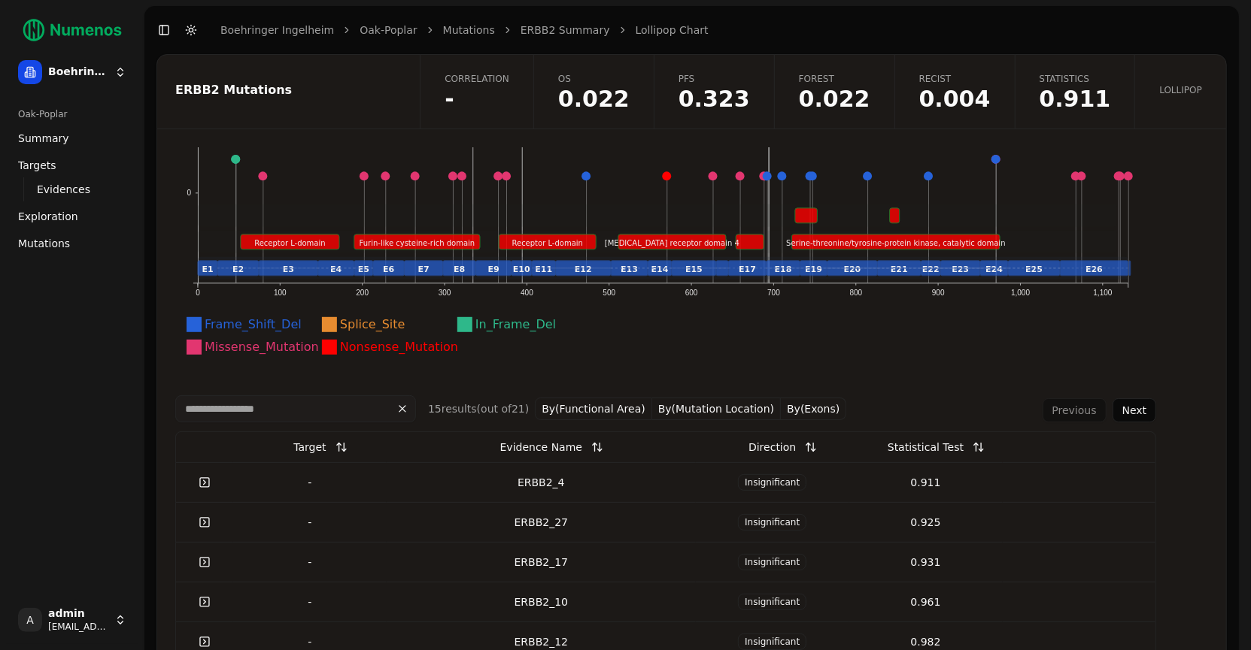
scroll to position [248, 0]
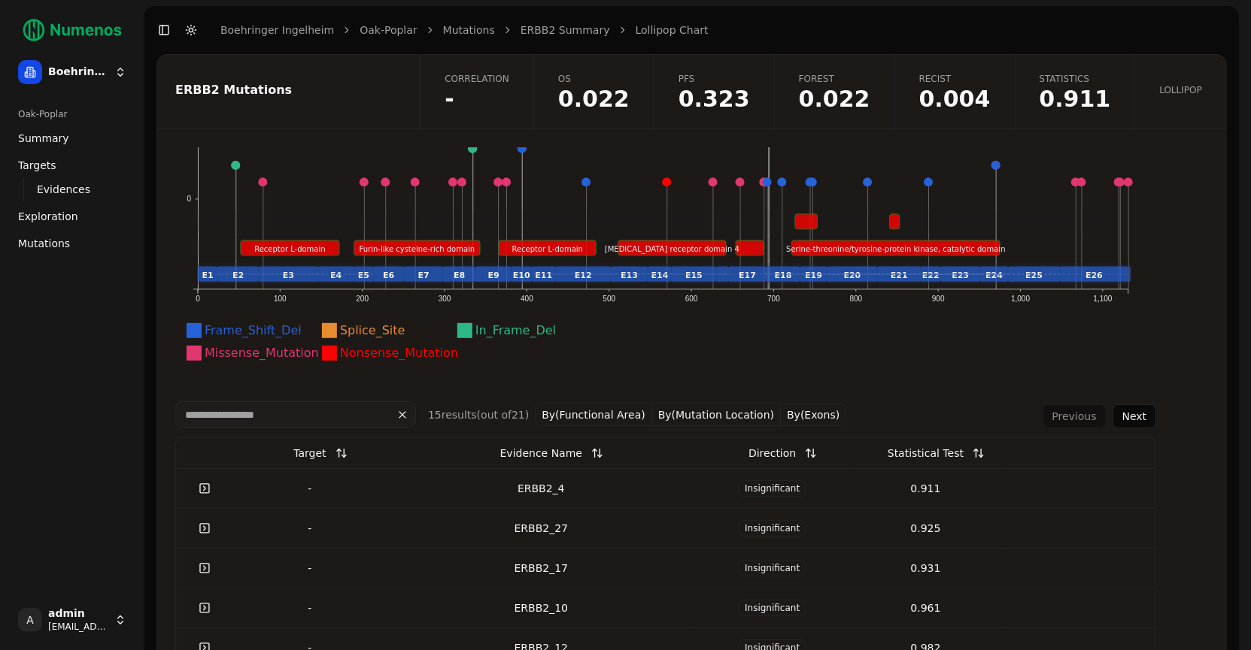
click at [595, 422] on button "By(Functional Area)" at bounding box center [593, 415] width 117 height 23
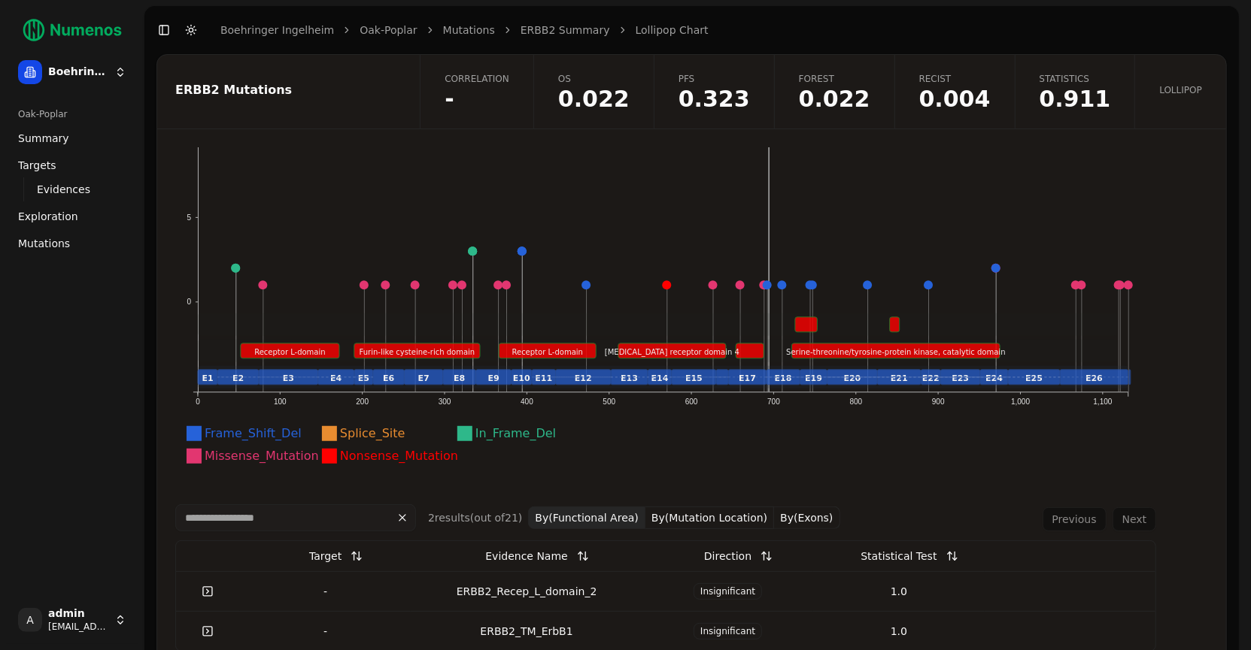
scroll to position [35, 0]
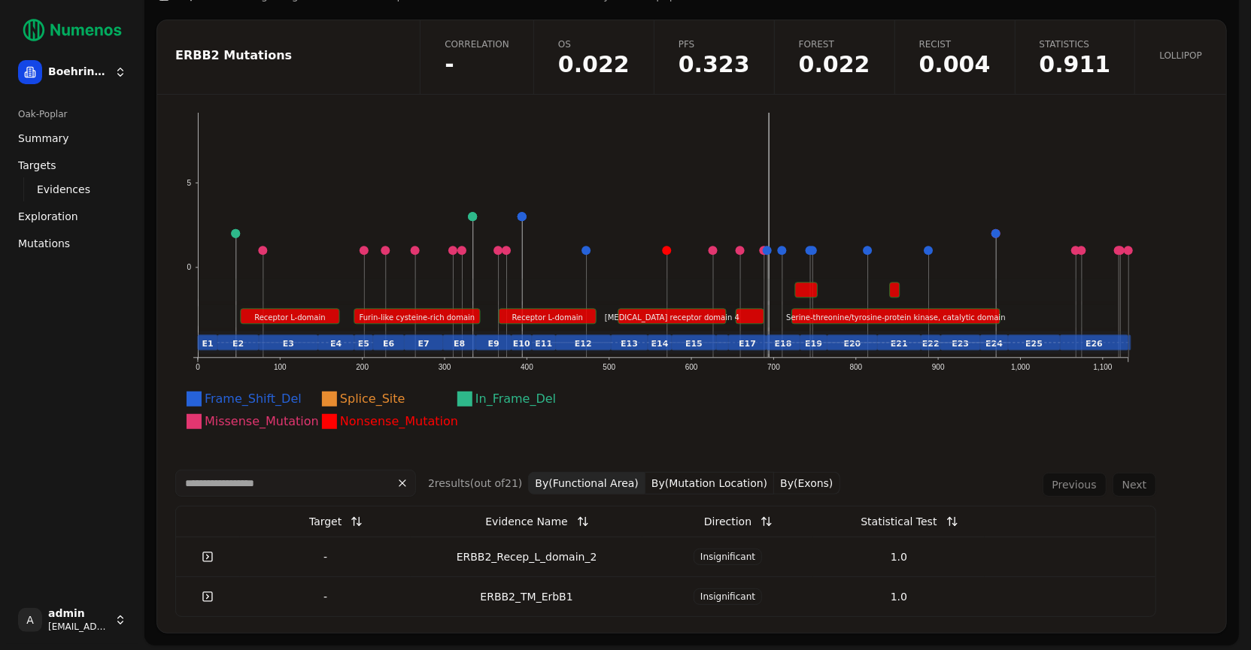
click at [672, 478] on button "By(Mutation Location)" at bounding box center [709, 483] width 129 height 23
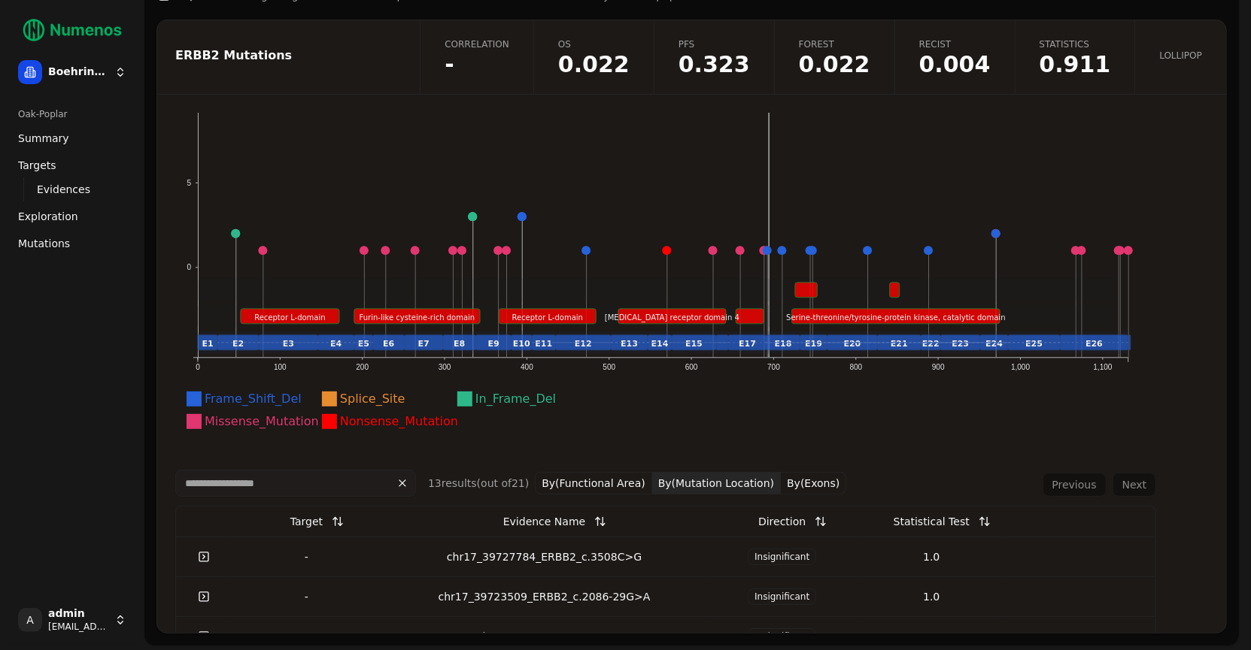
click at [781, 487] on button "By(Exons)" at bounding box center [813, 483] width 65 height 23
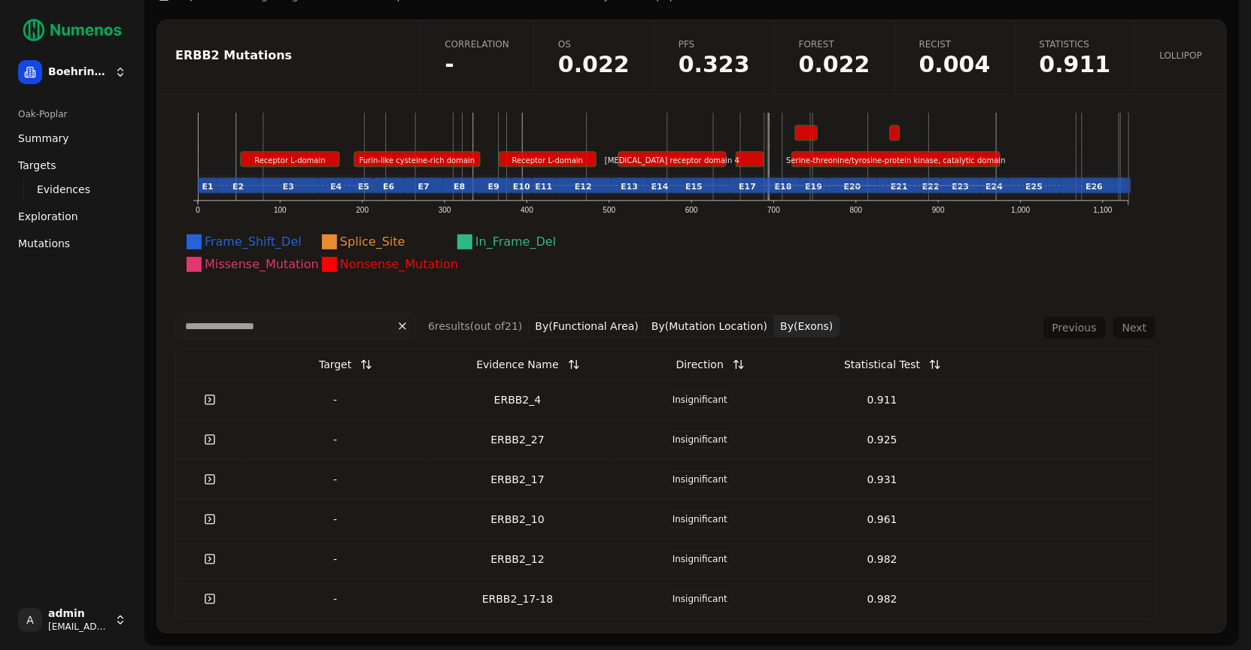
scroll to position [303, 0]
